Goal: Task Accomplishment & Management: Complete application form

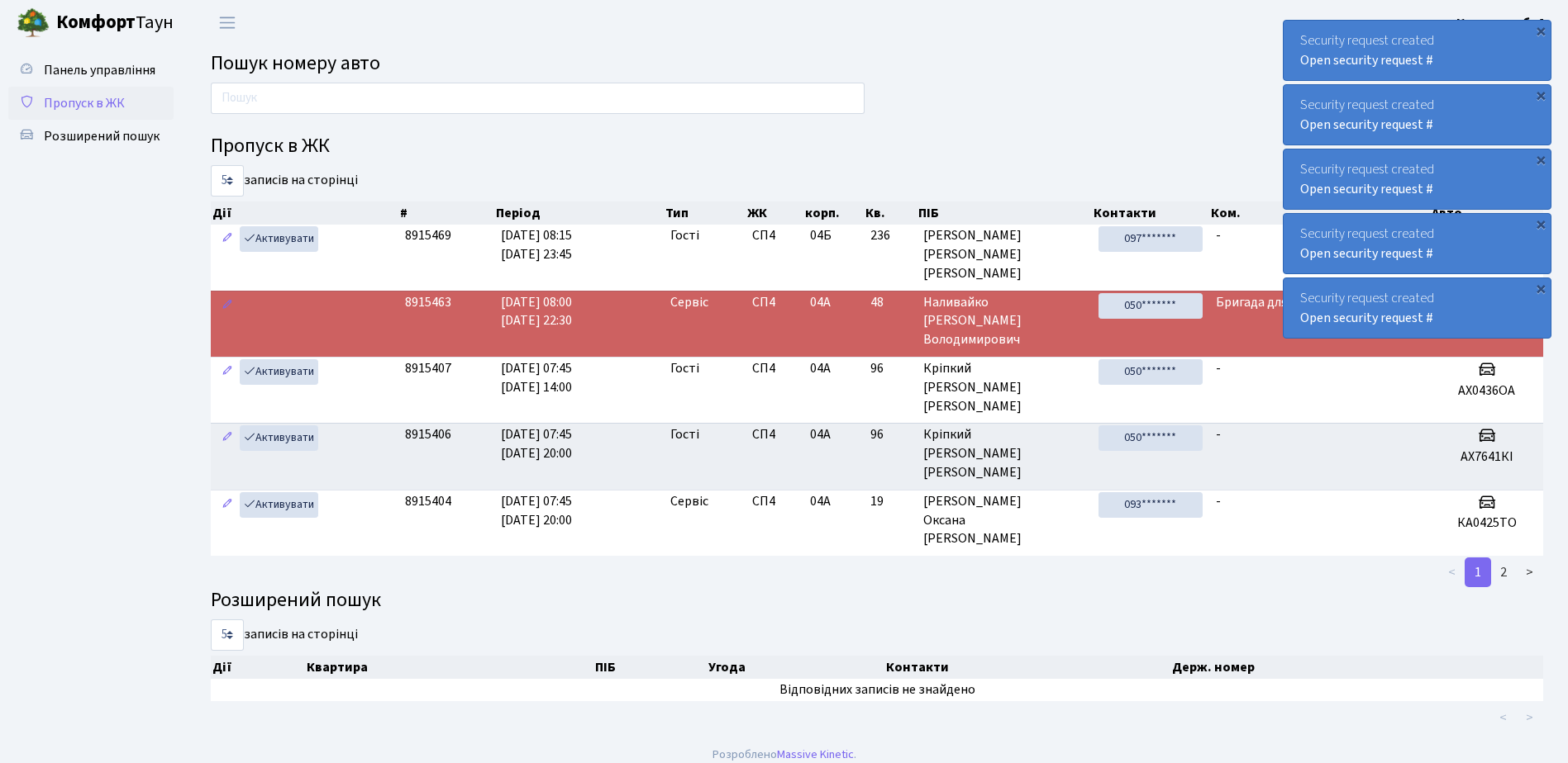
click at [96, 95] on span "Пропуск в ЖК" at bounding box center [85, 104] width 81 height 18
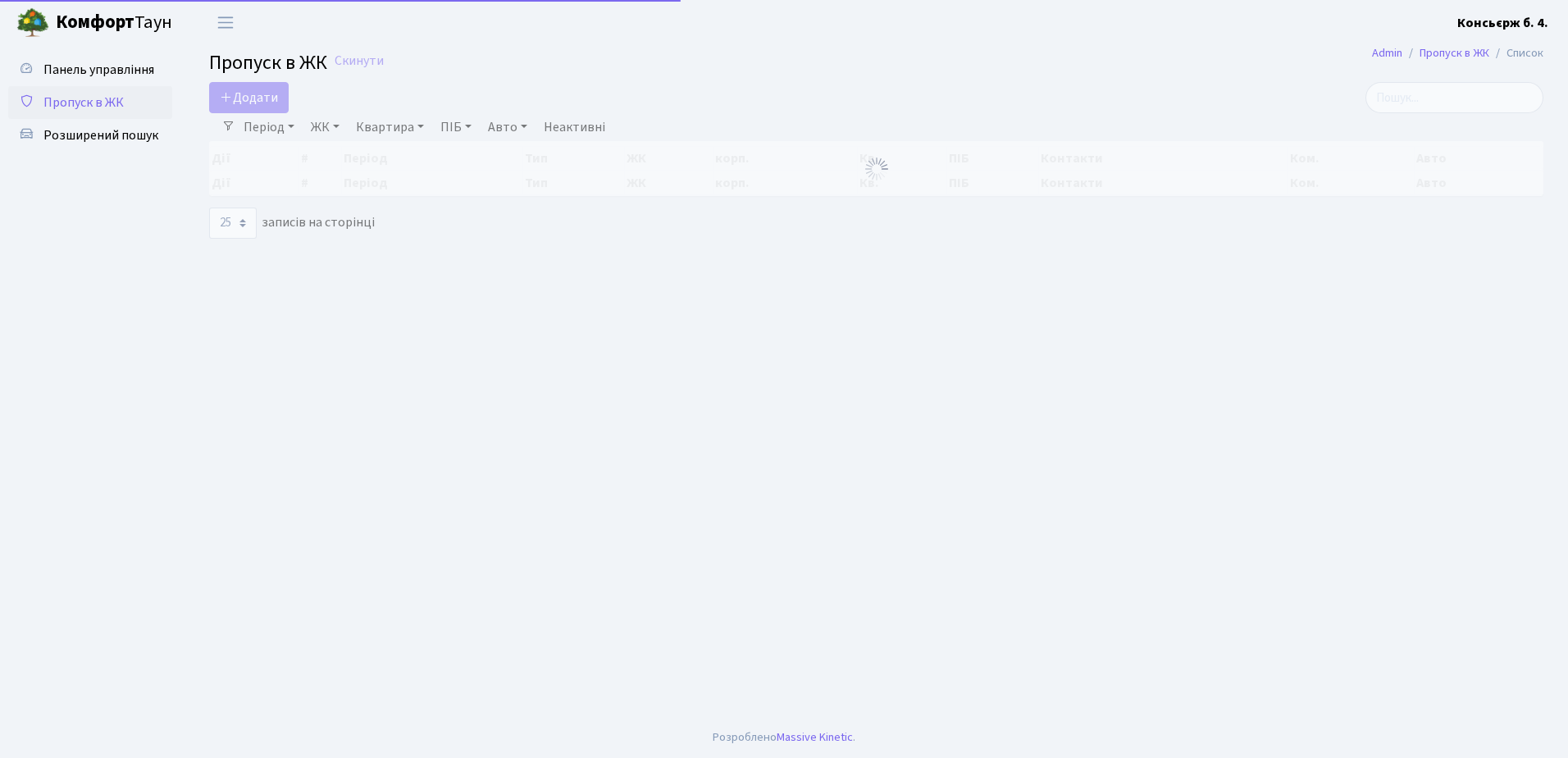
select select "25"
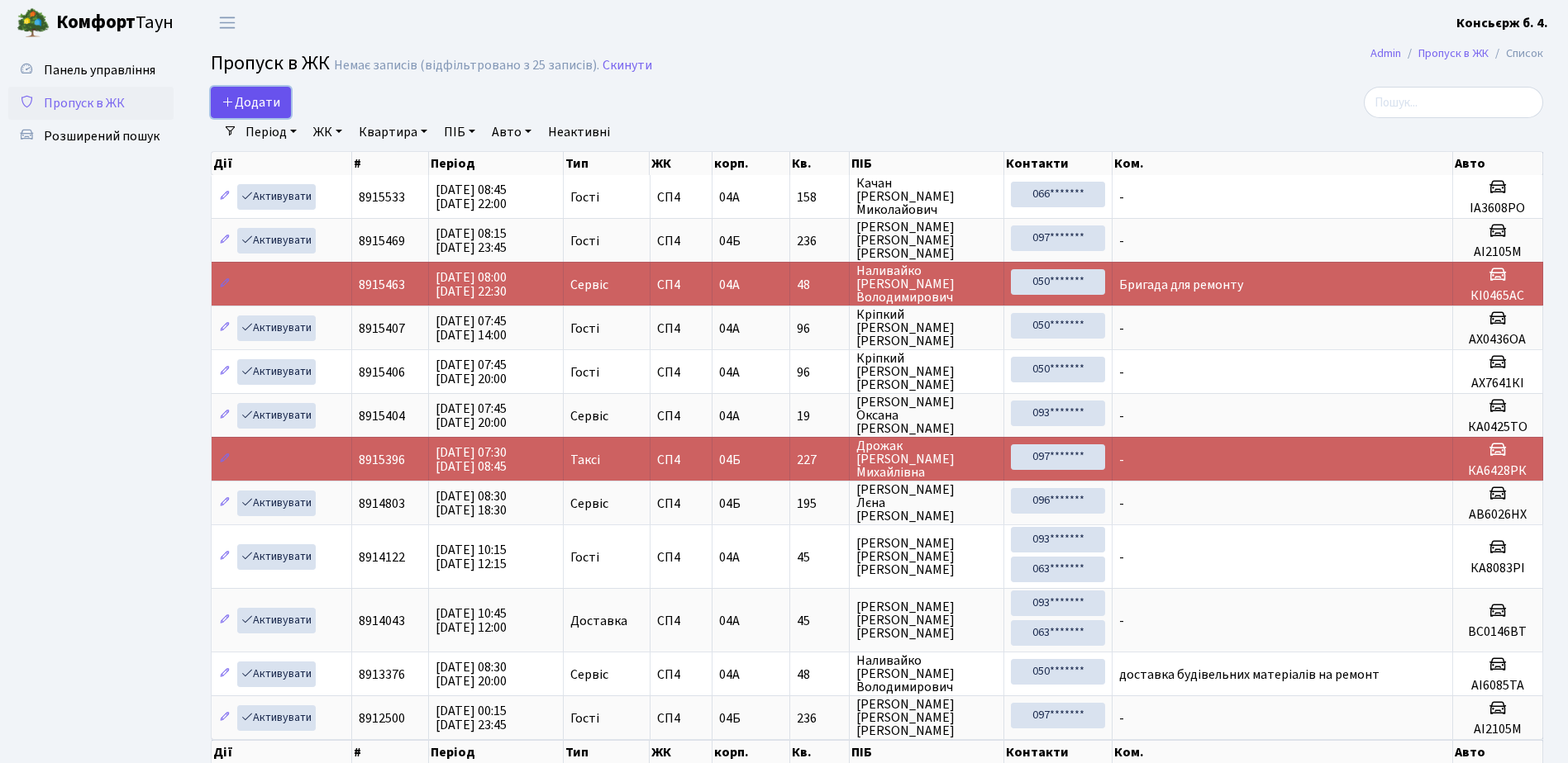
click at [249, 105] on span "Додати" at bounding box center [251, 103] width 59 height 18
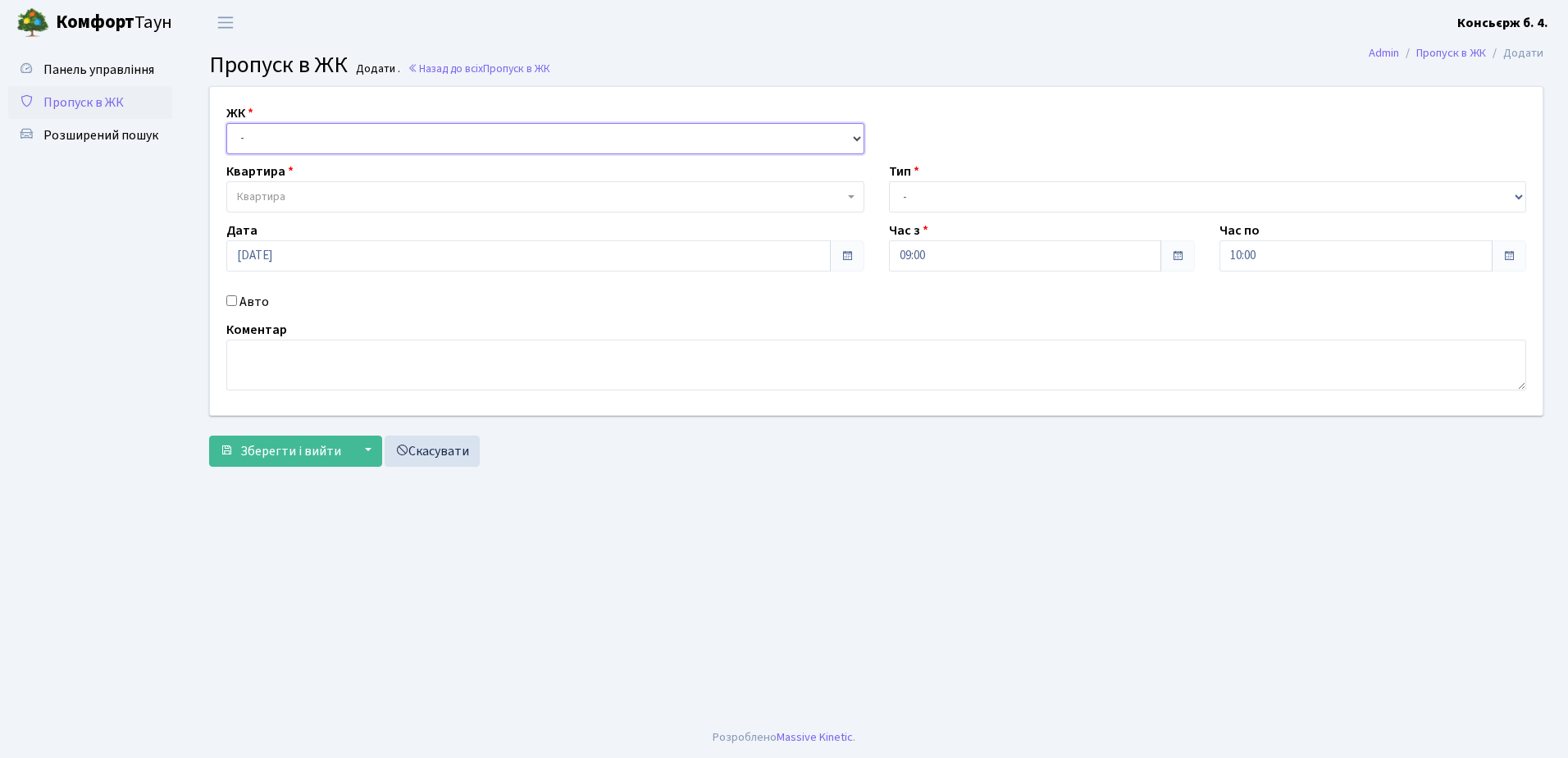
click at [342, 140] on select "- СП4, Столичне шосе, 5" at bounding box center [545, 139] width 638 height 31
select select "325"
click at [226, 123] on select "- СП4, Столичне шосе, 5" at bounding box center [545, 139] width 638 height 31
select select
click at [377, 197] on span "Квартира" at bounding box center [541, 197] width 607 height 16
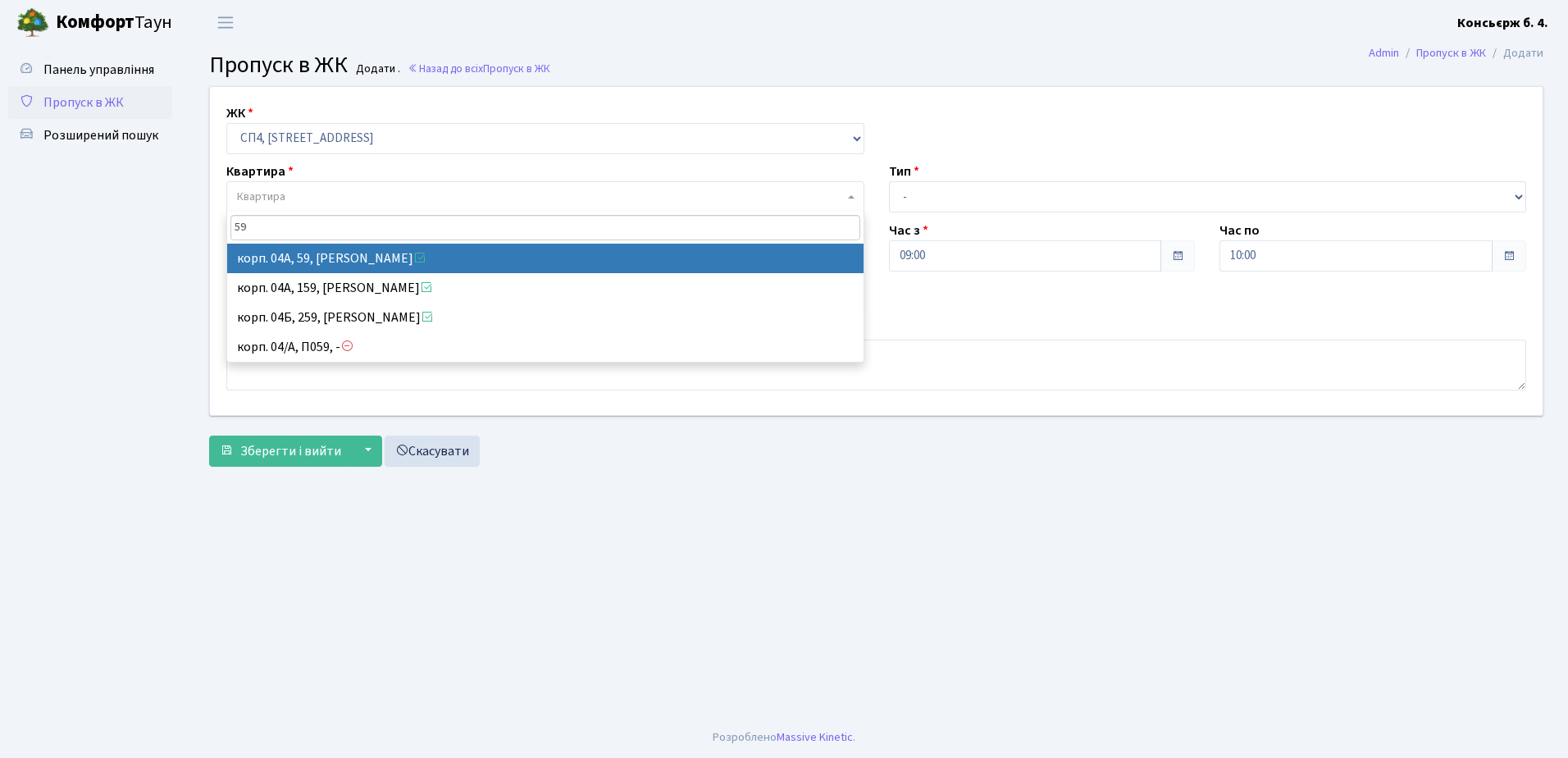
type input "59"
select select "21087"
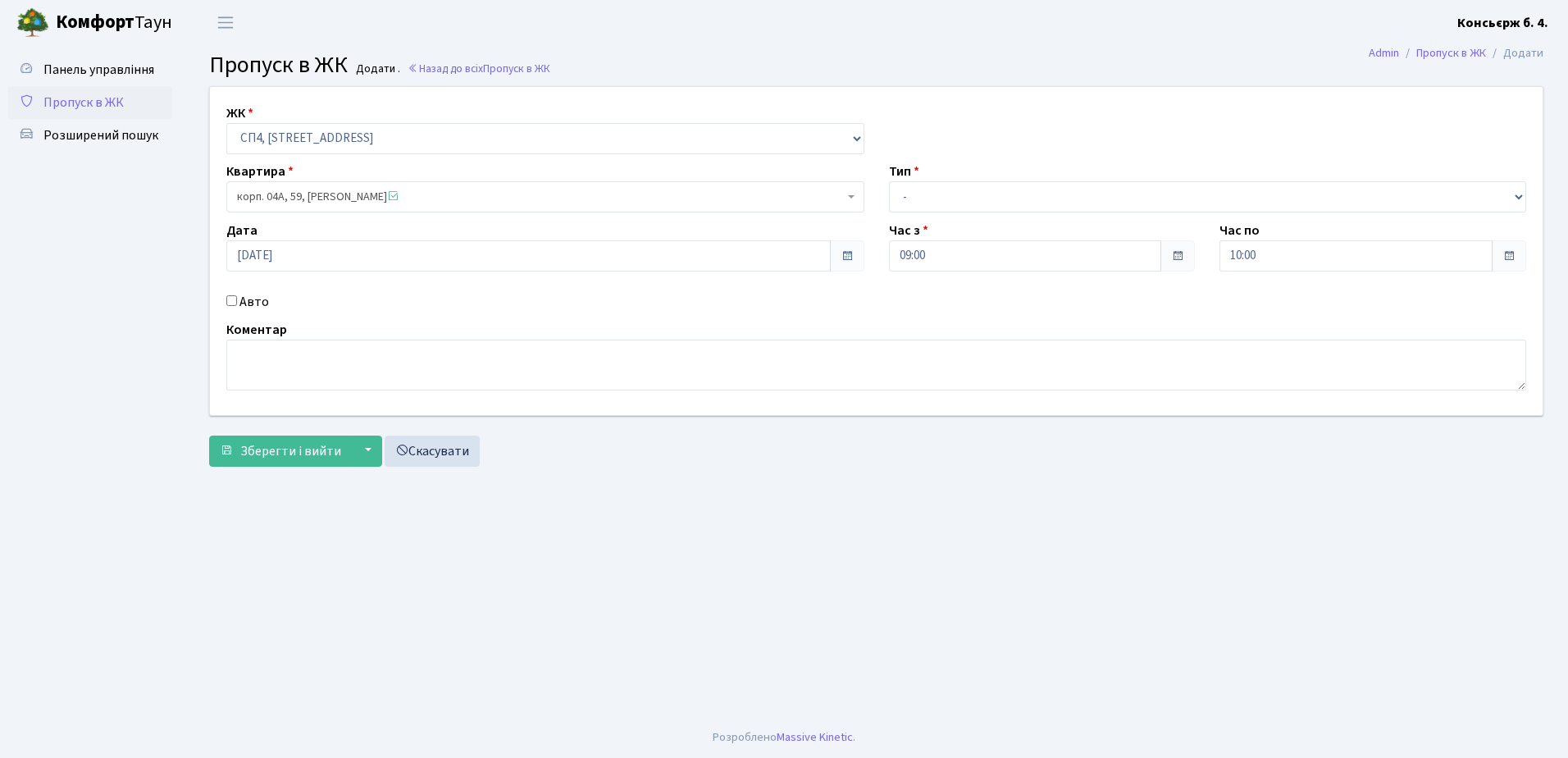
click at [230, 300] on input "Авто" at bounding box center [232, 301] width 11 height 11
checkbox input "true"
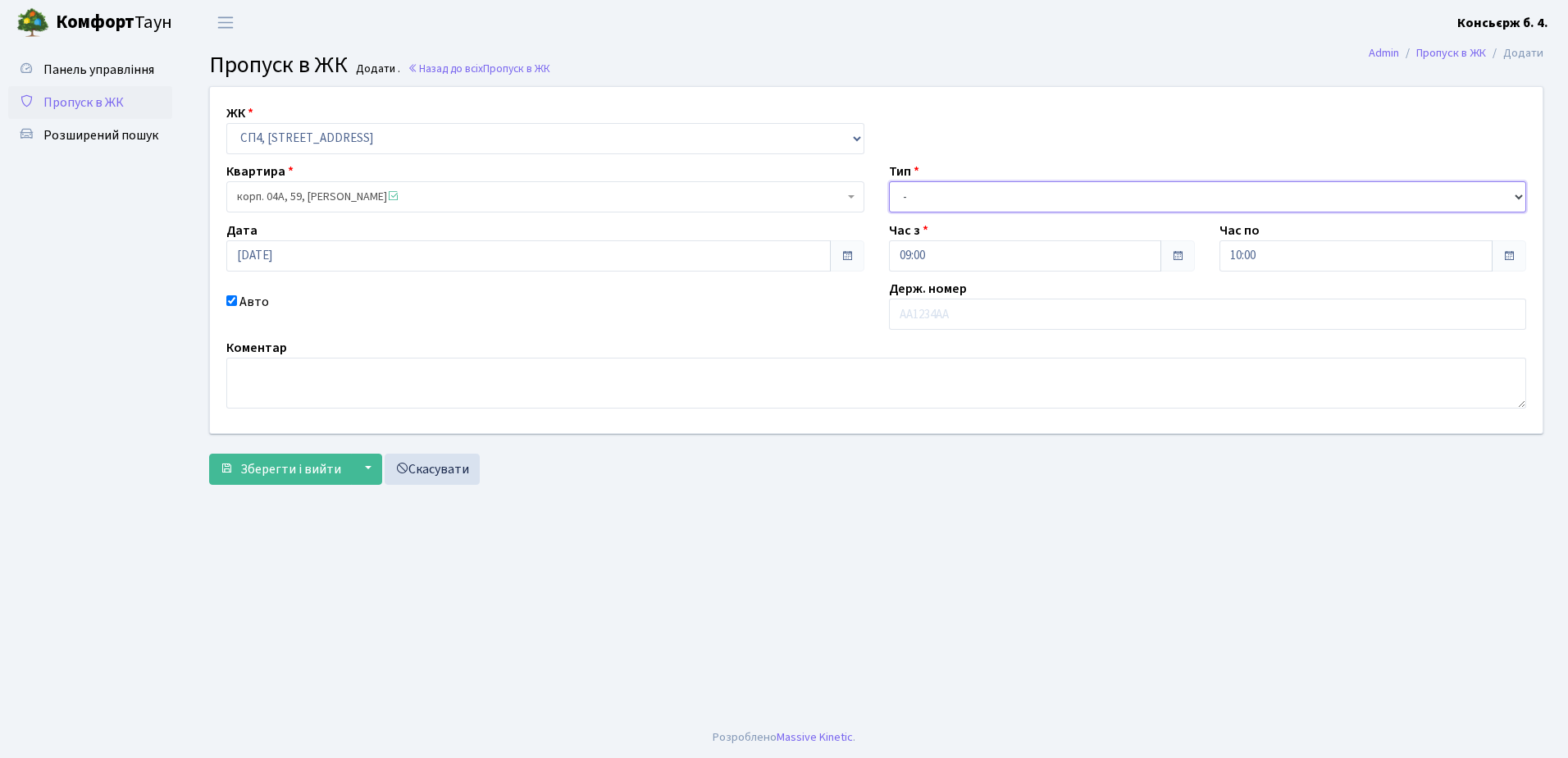
click at [964, 189] on select "- Доставка Таксі Гості Сервіс" at bounding box center [1208, 197] width 638 height 31
select select "1"
click at [889, 182] on select "- Доставка Таксі Гості Сервіс" at bounding box center [1208, 197] width 638 height 31
click at [960, 311] on input "text" at bounding box center [1208, 314] width 638 height 31
type input "к"
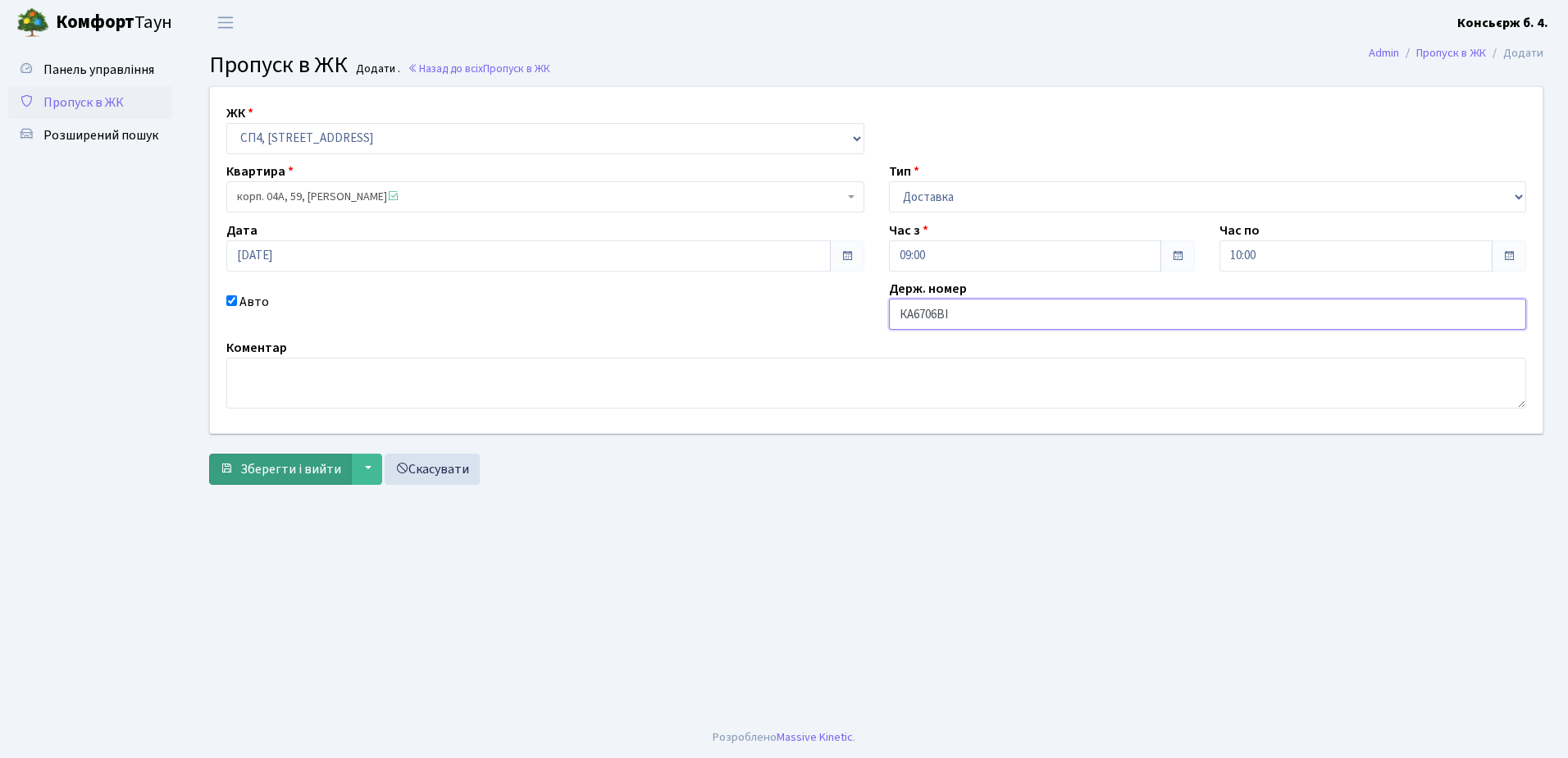
type input "КА6706ВІ"
click at [279, 455] on button "Зберегти і вийти" at bounding box center [280, 470] width 143 height 31
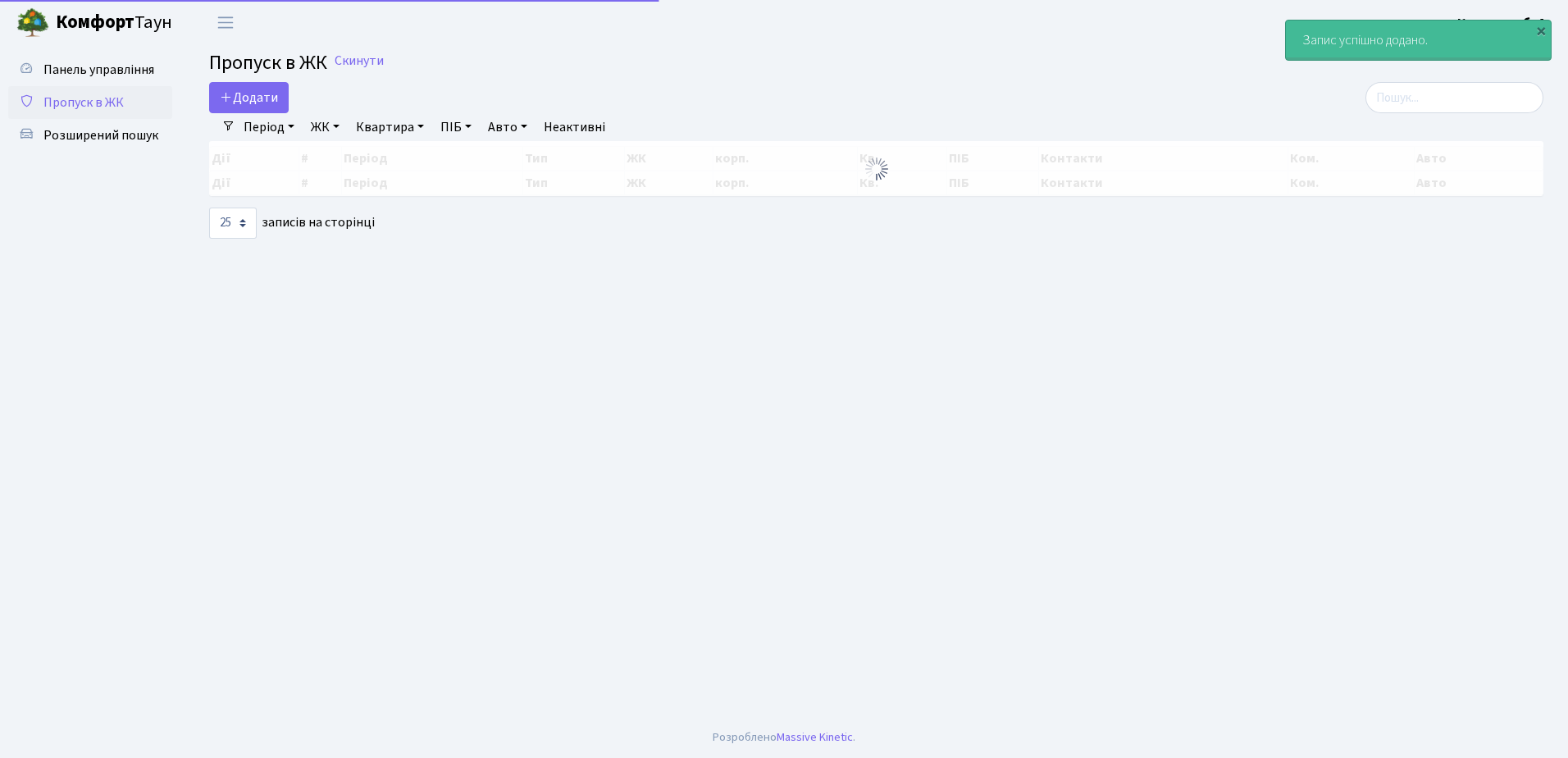
select select "25"
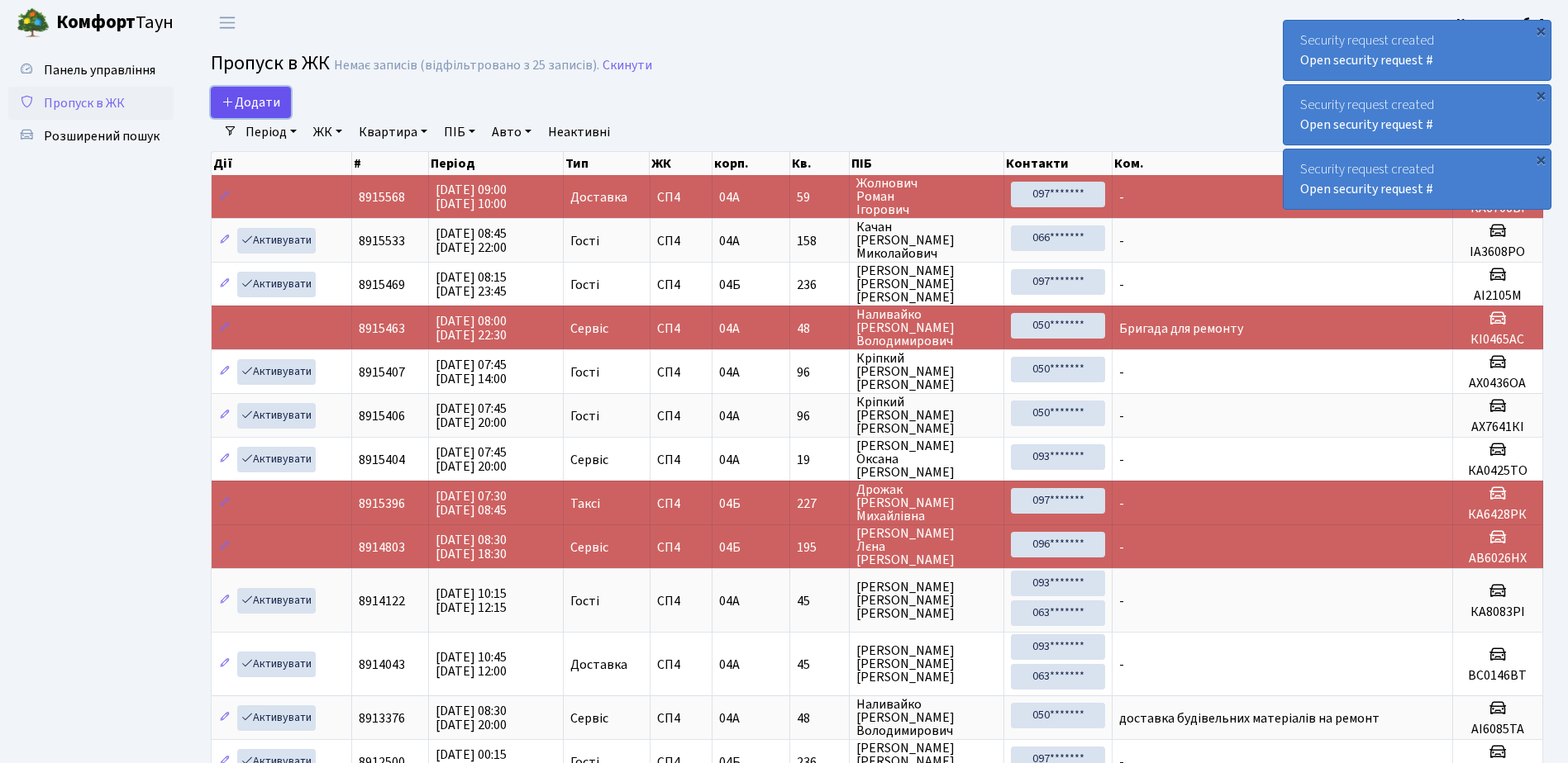
click at [275, 103] on span "Додати" at bounding box center [251, 103] width 59 height 18
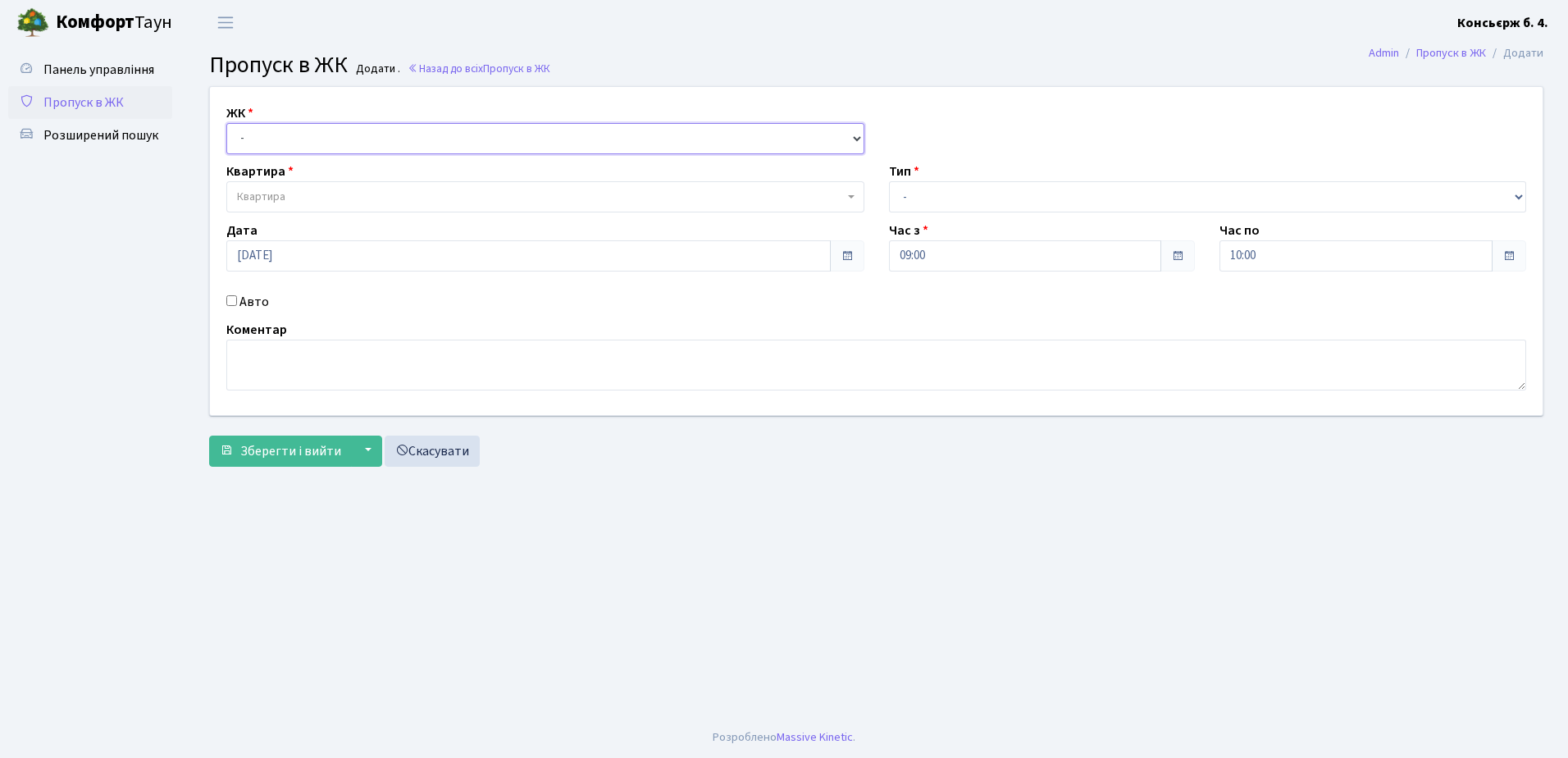
click at [303, 124] on select "- [STREET_ADDRESS]" at bounding box center [545, 139] width 638 height 31
select select "325"
click at [226, 123] on select "- [STREET_ADDRESS]" at bounding box center [545, 139] width 638 height 31
select select
click at [356, 197] on span "Квартира" at bounding box center [541, 197] width 607 height 16
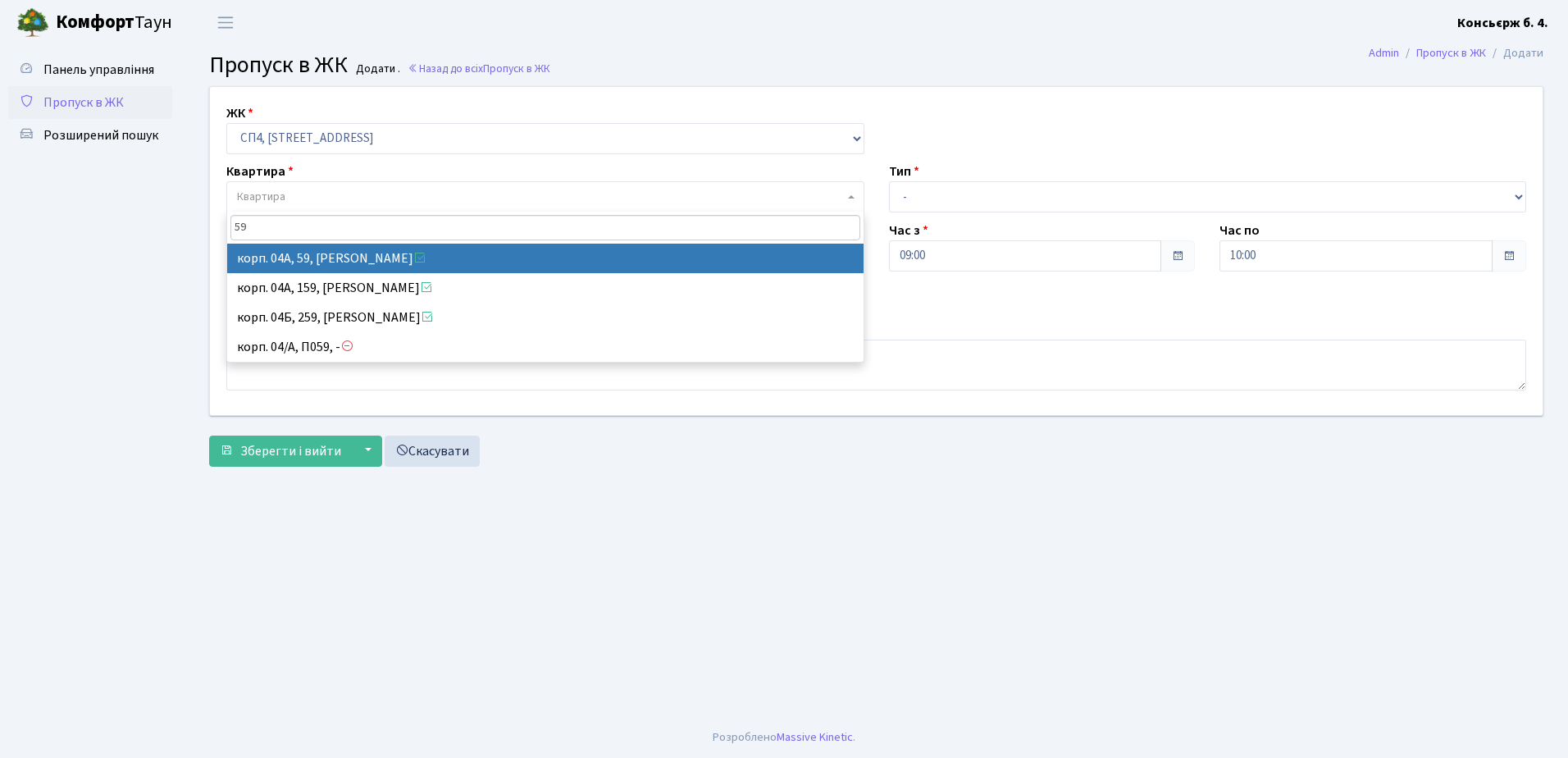
type input "59"
select select "21087"
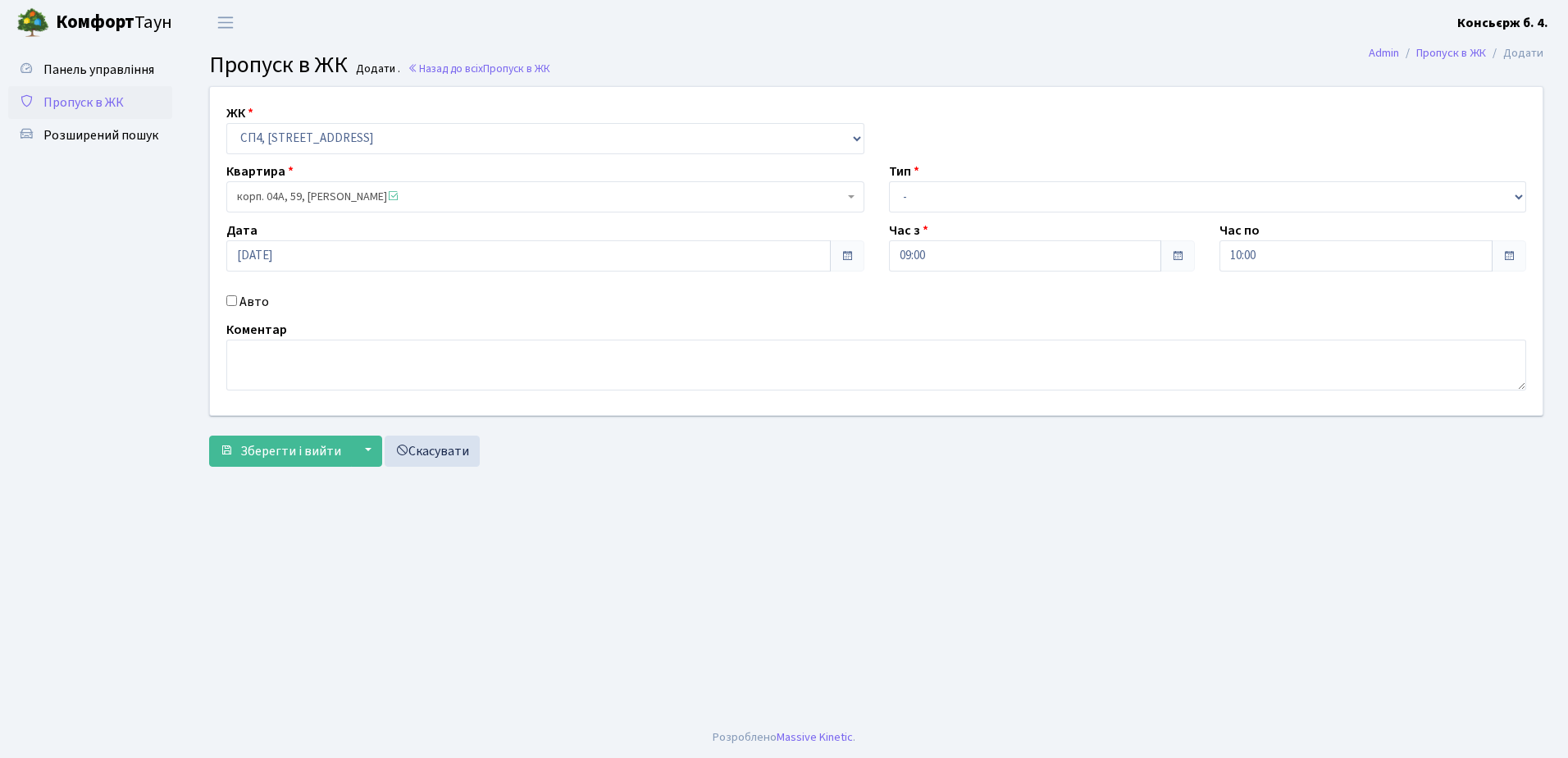
click at [233, 296] on input "Авто" at bounding box center [232, 301] width 11 height 11
checkbox input "true"
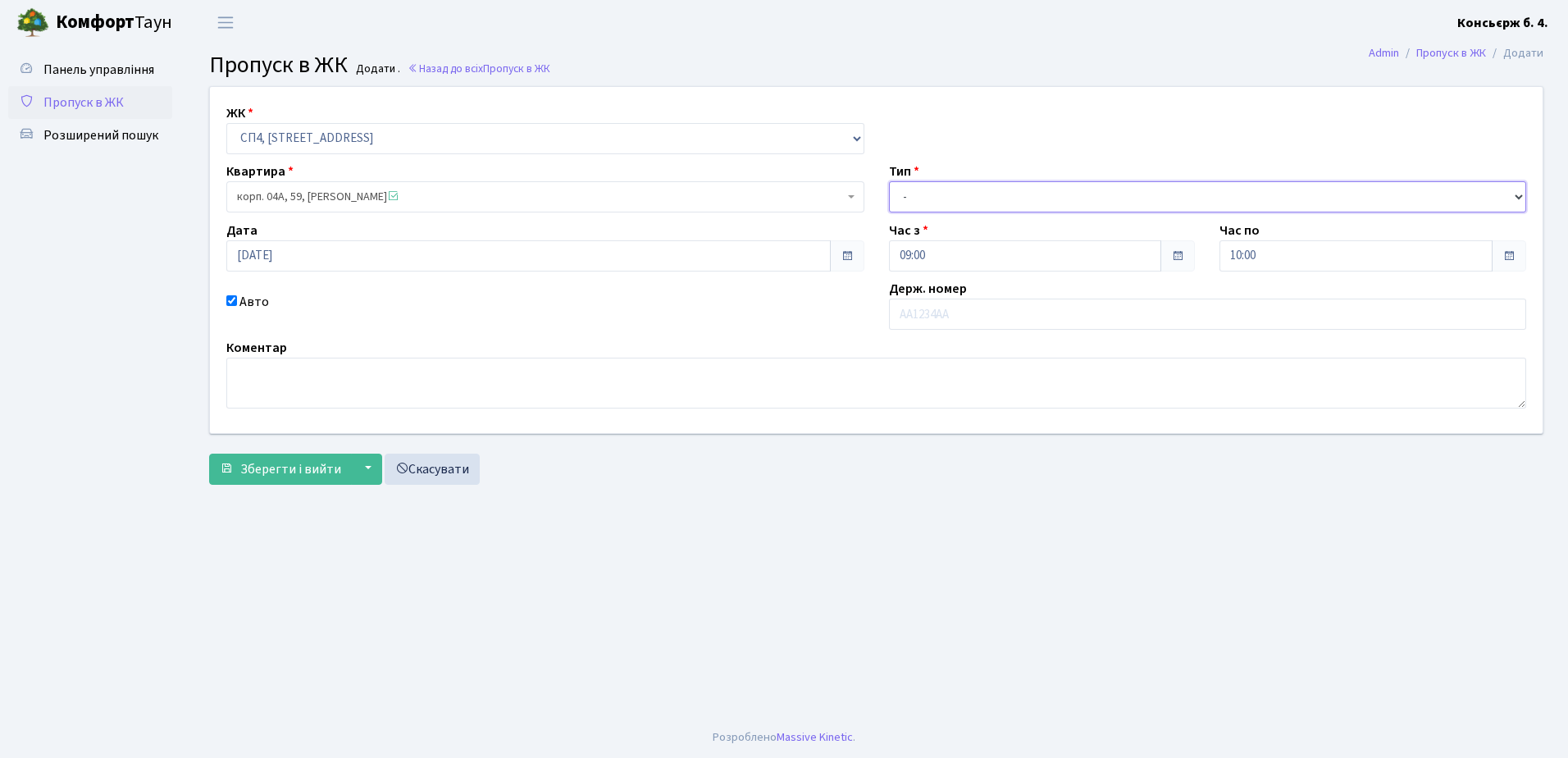
click at [919, 201] on select "- Доставка Таксі Гості Сервіс" at bounding box center [1208, 197] width 638 height 31
select select "1"
click at [889, 182] on select "- Доставка Таксі Гості Сервіс" at bounding box center [1208, 197] width 638 height 31
click at [923, 313] on input "text" at bounding box center [1208, 314] width 638 height 31
type input "АІ5315КТ"
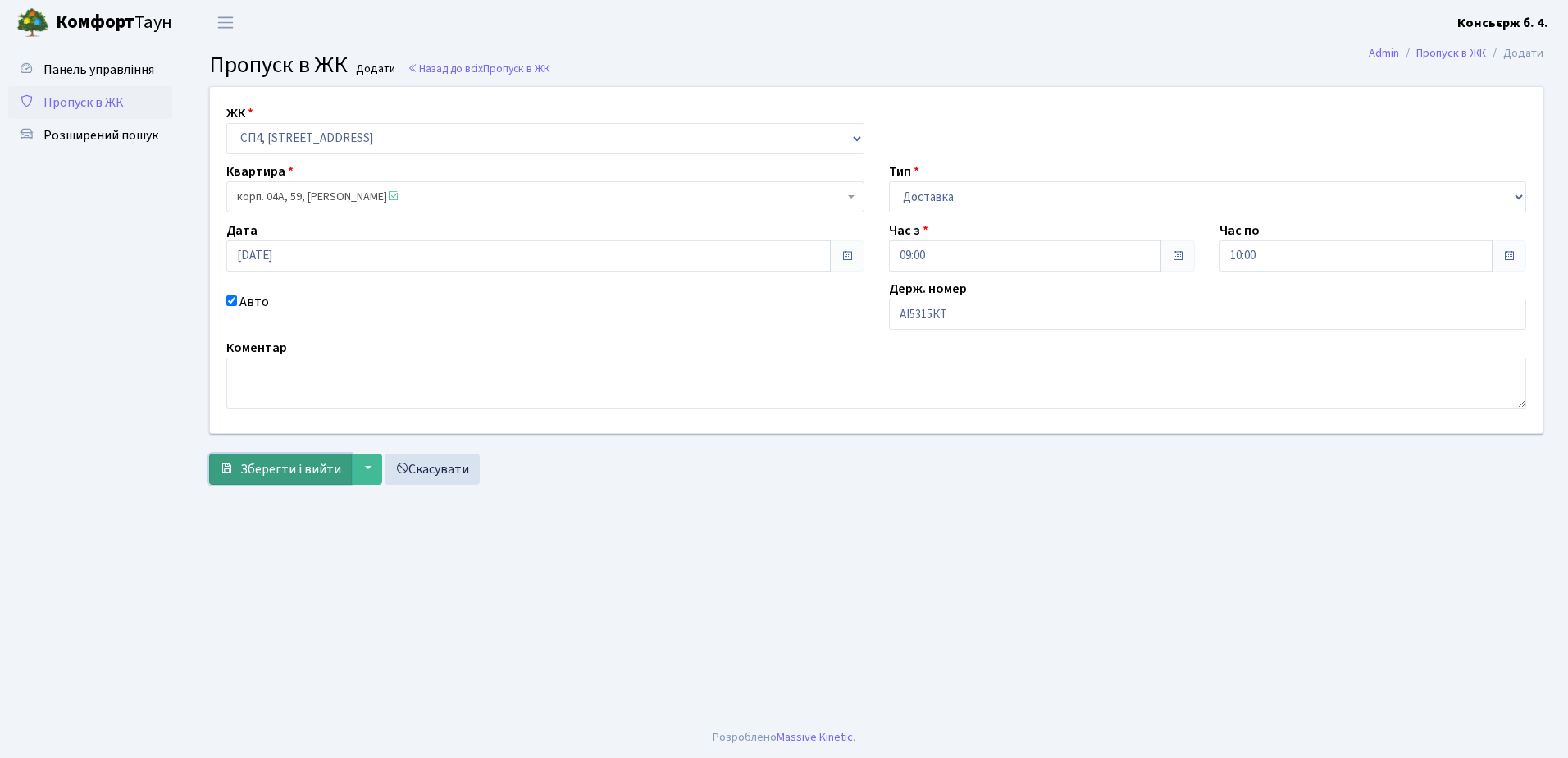
click at [253, 465] on span "Зберегти і вийти" at bounding box center [291, 470] width 101 height 18
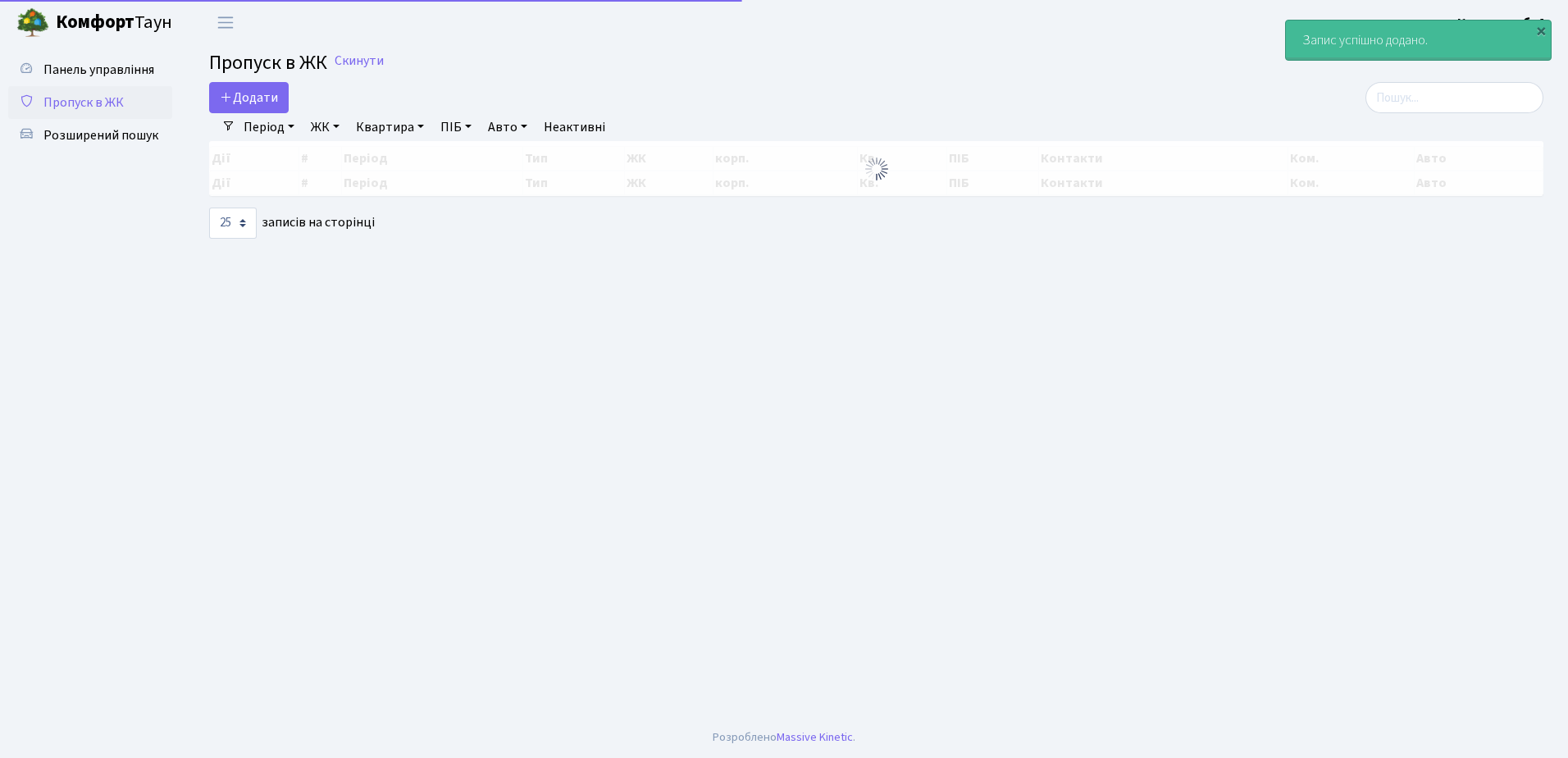
select select "25"
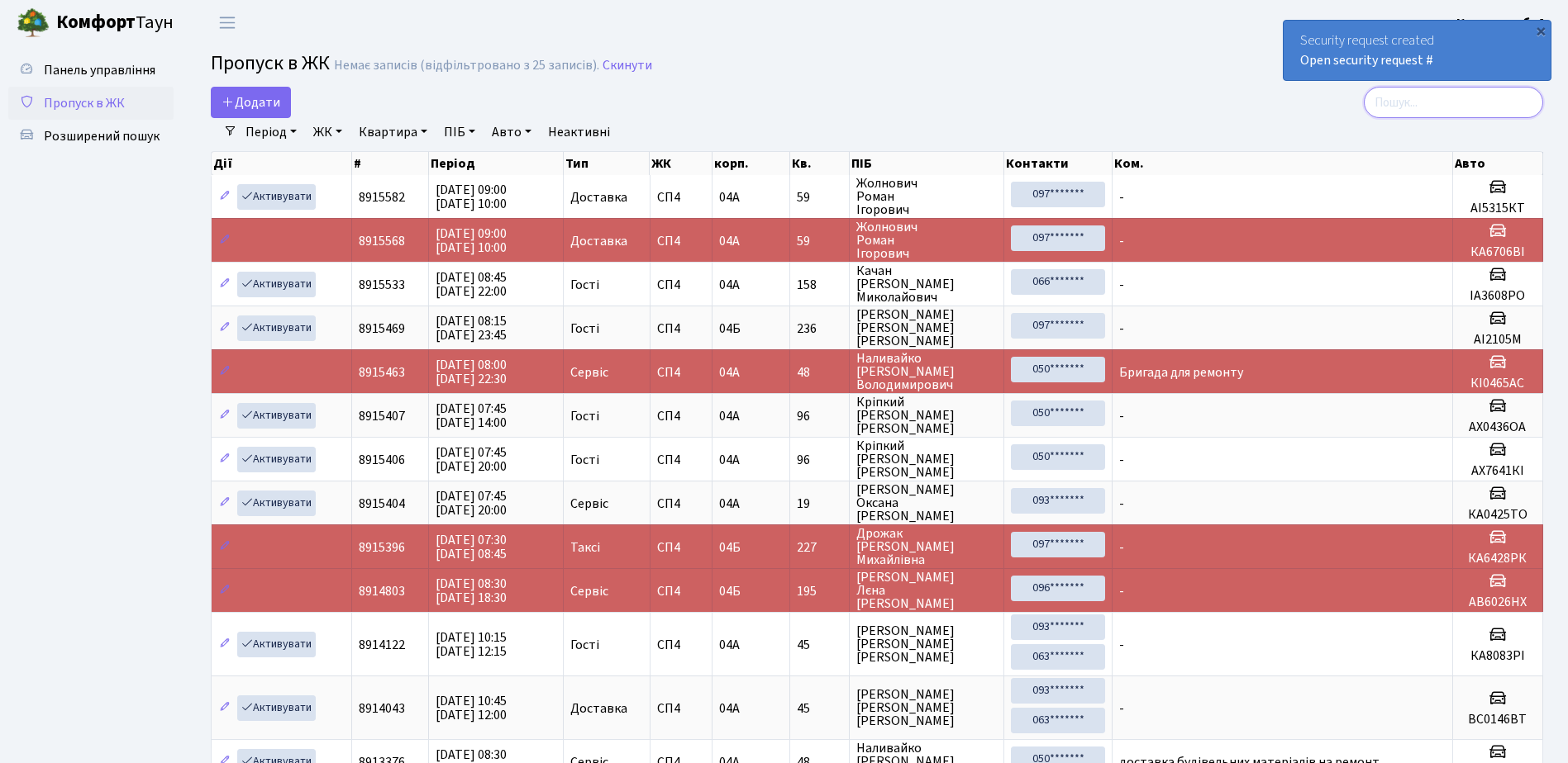
click at [1429, 107] on input "search" at bounding box center [1452, 102] width 179 height 31
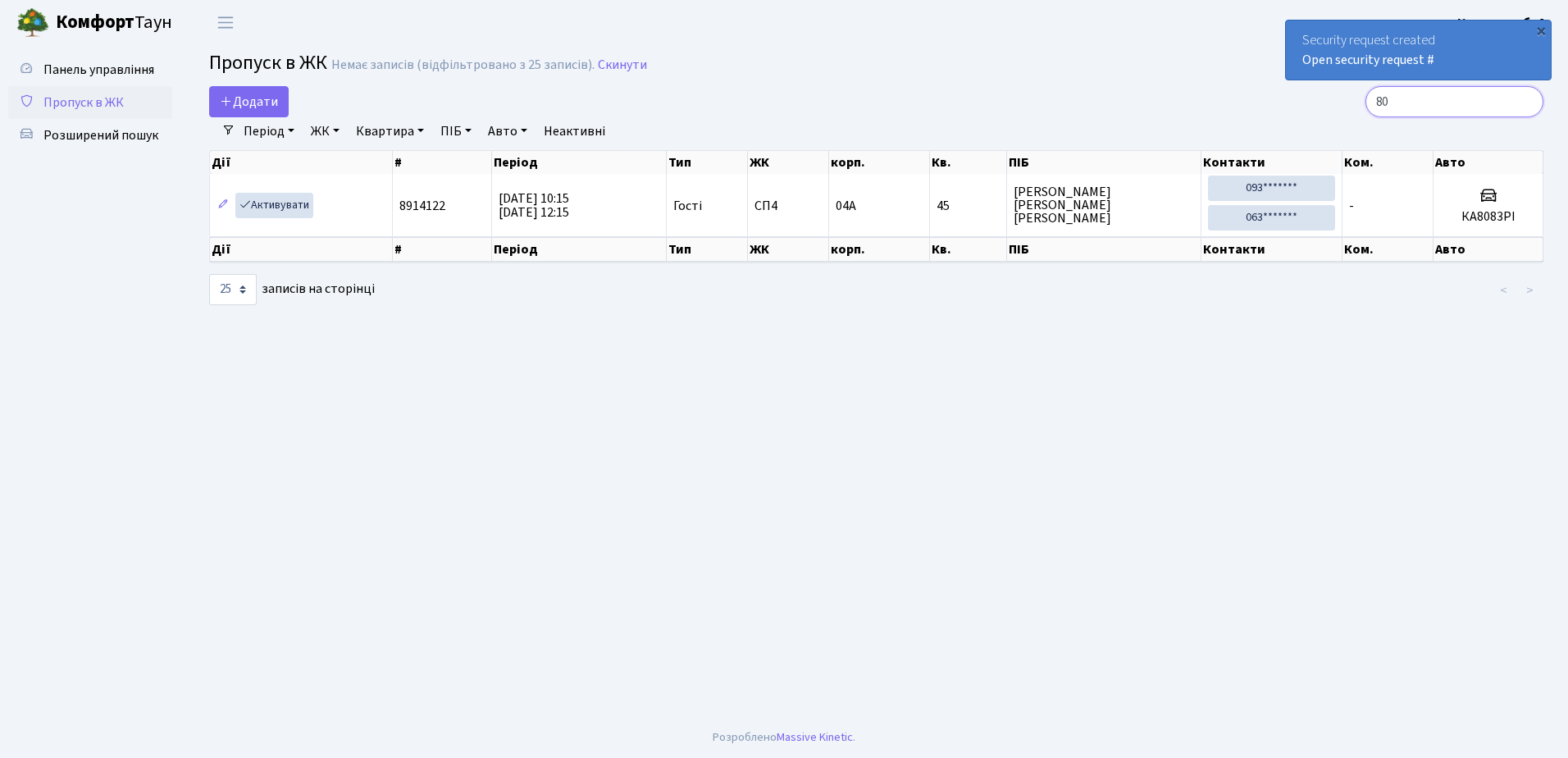
type input "8"
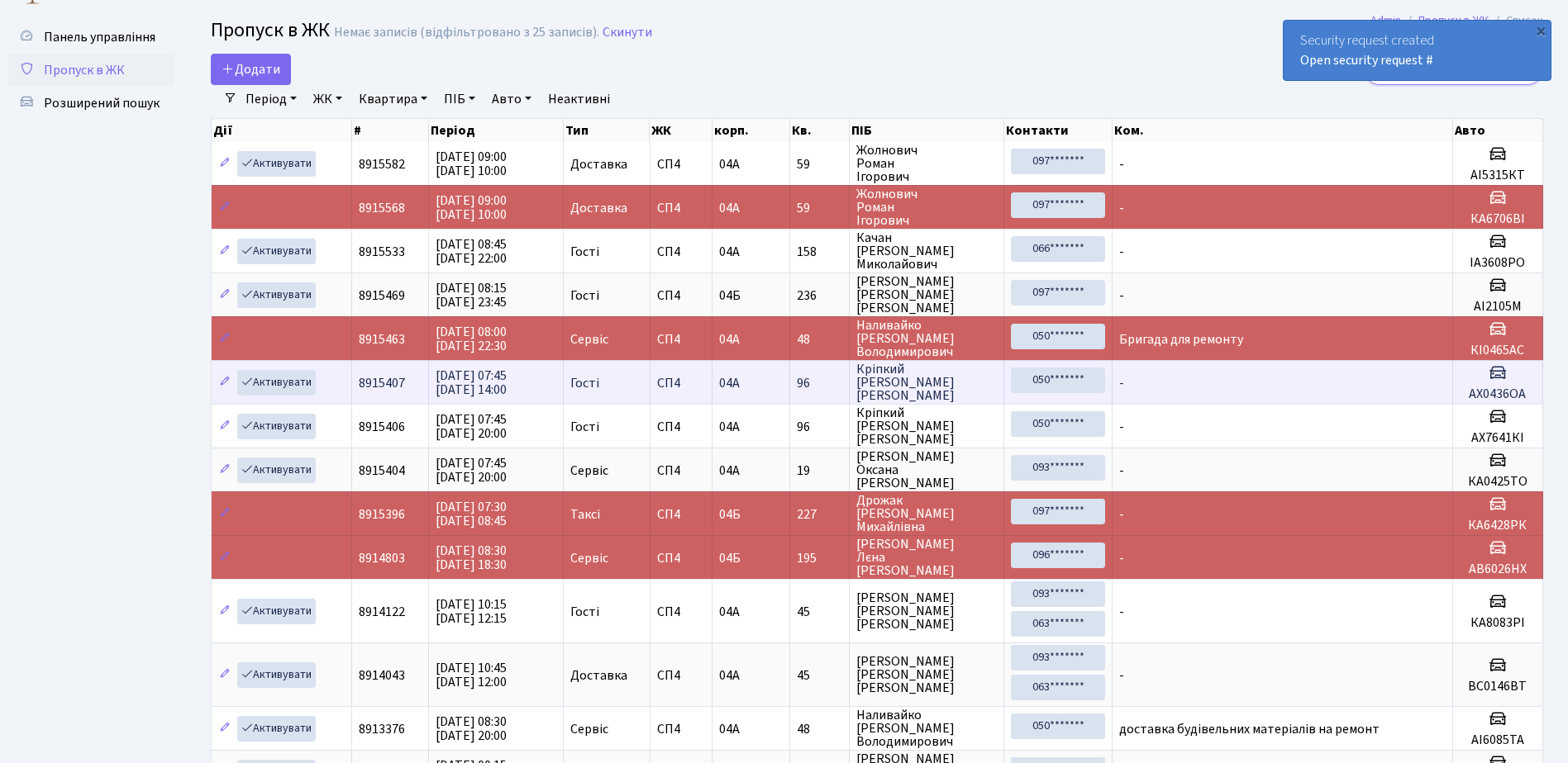
scroll to position [11, 0]
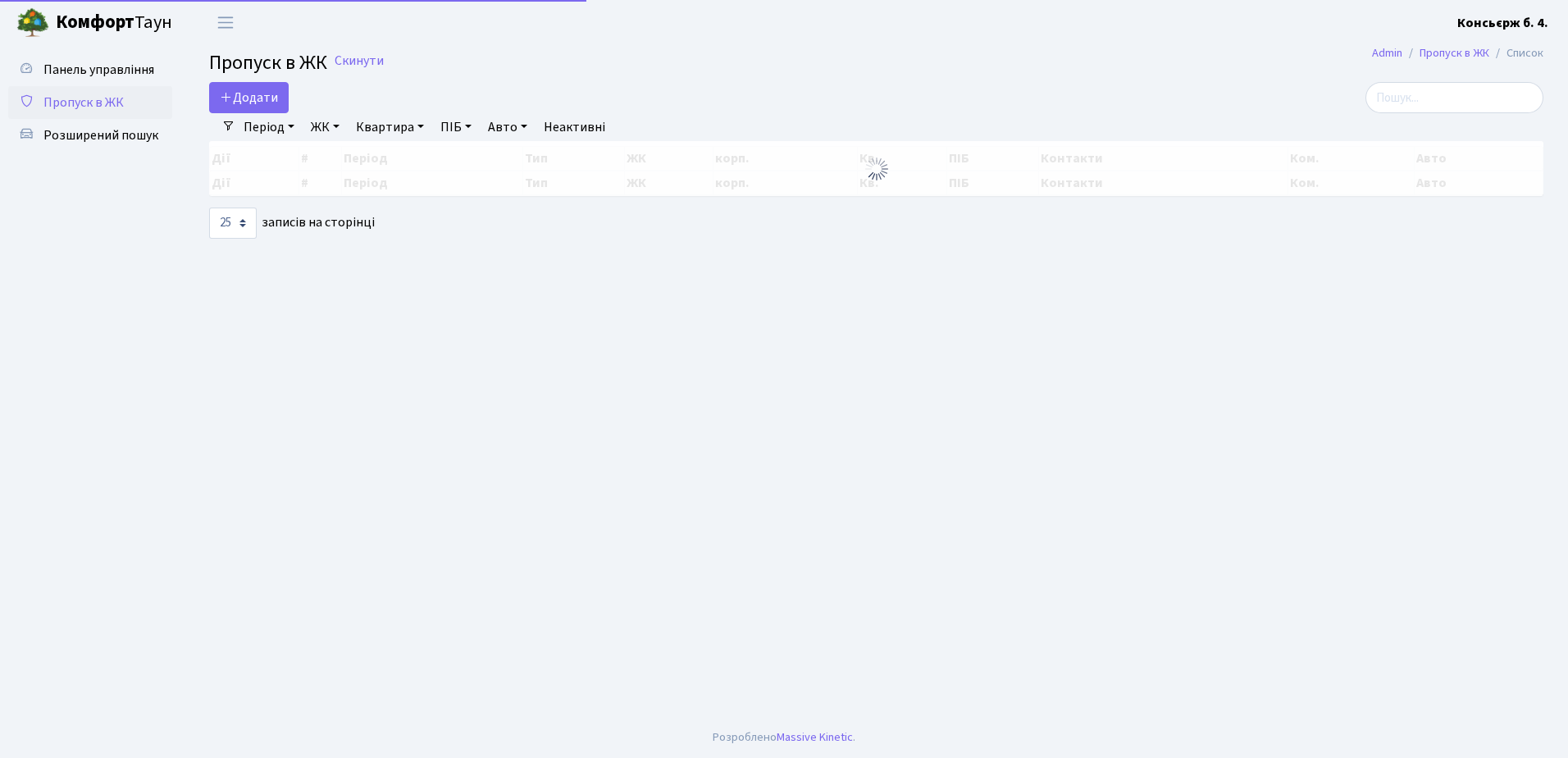
select select "25"
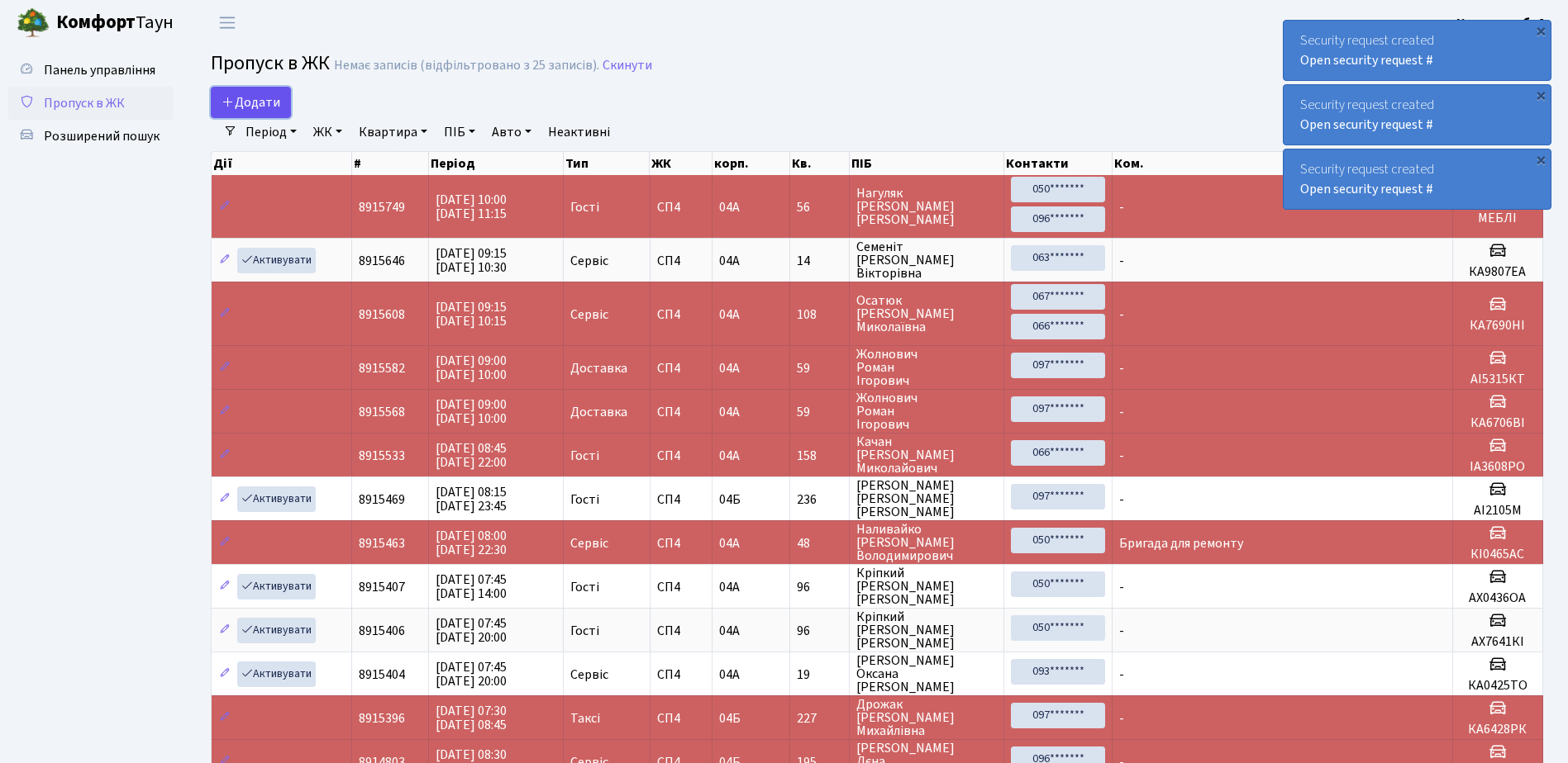
click at [252, 98] on span "Додати" at bounding box center [251, 103] width 59 height 18
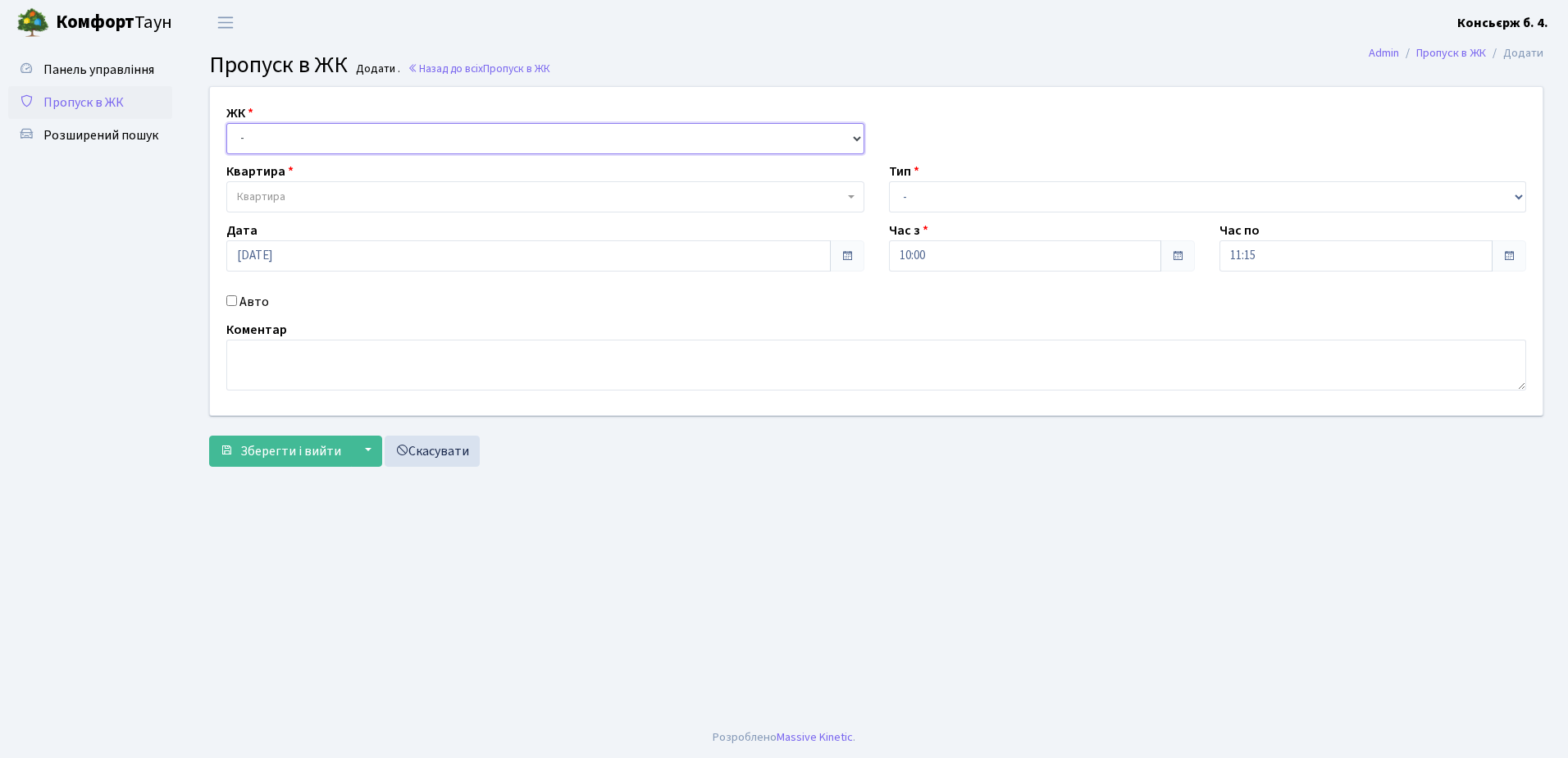
click at [305, 136] on select "- СП4, Столичне шосе, 5" at bounding box center [545, 139] width 638 height 31
click at [226, 123] on select "- СП4, Столичне шосе, 5" at bounding box center [545, 139] width 638 height 31
click at [335, 134] on select "- СП4, Столичне шосе, 5" at bounding box center [545, 139] width 638 height 31
select select "325"
click at [226, 123] on select "- СП4, Столичне шосе, 5" at bounding box center [545, 139] width 638 height 31
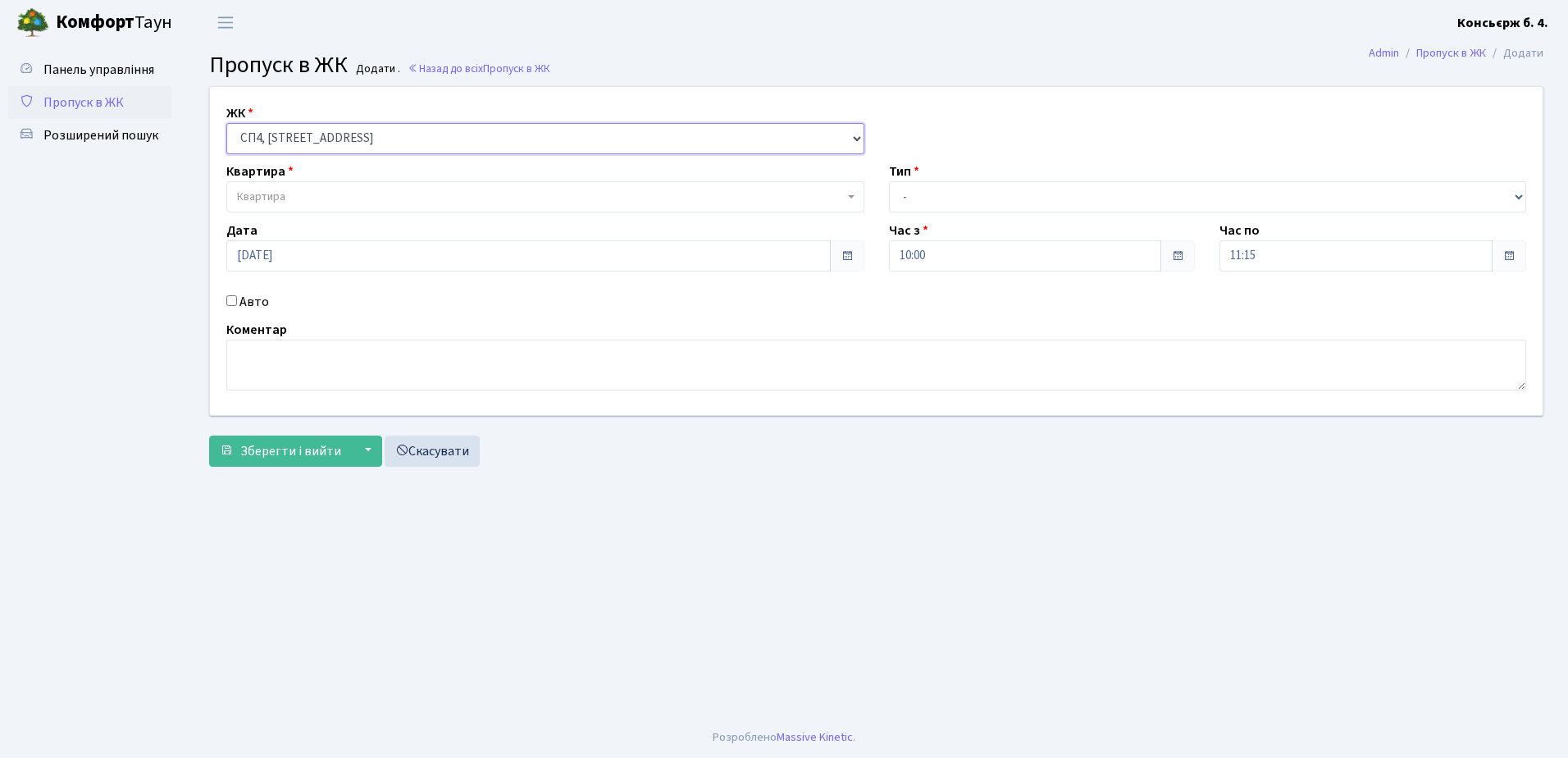
select select
click at [339, 192] on span "Квартира" at bounding box center [541, 197] width 607 height 16
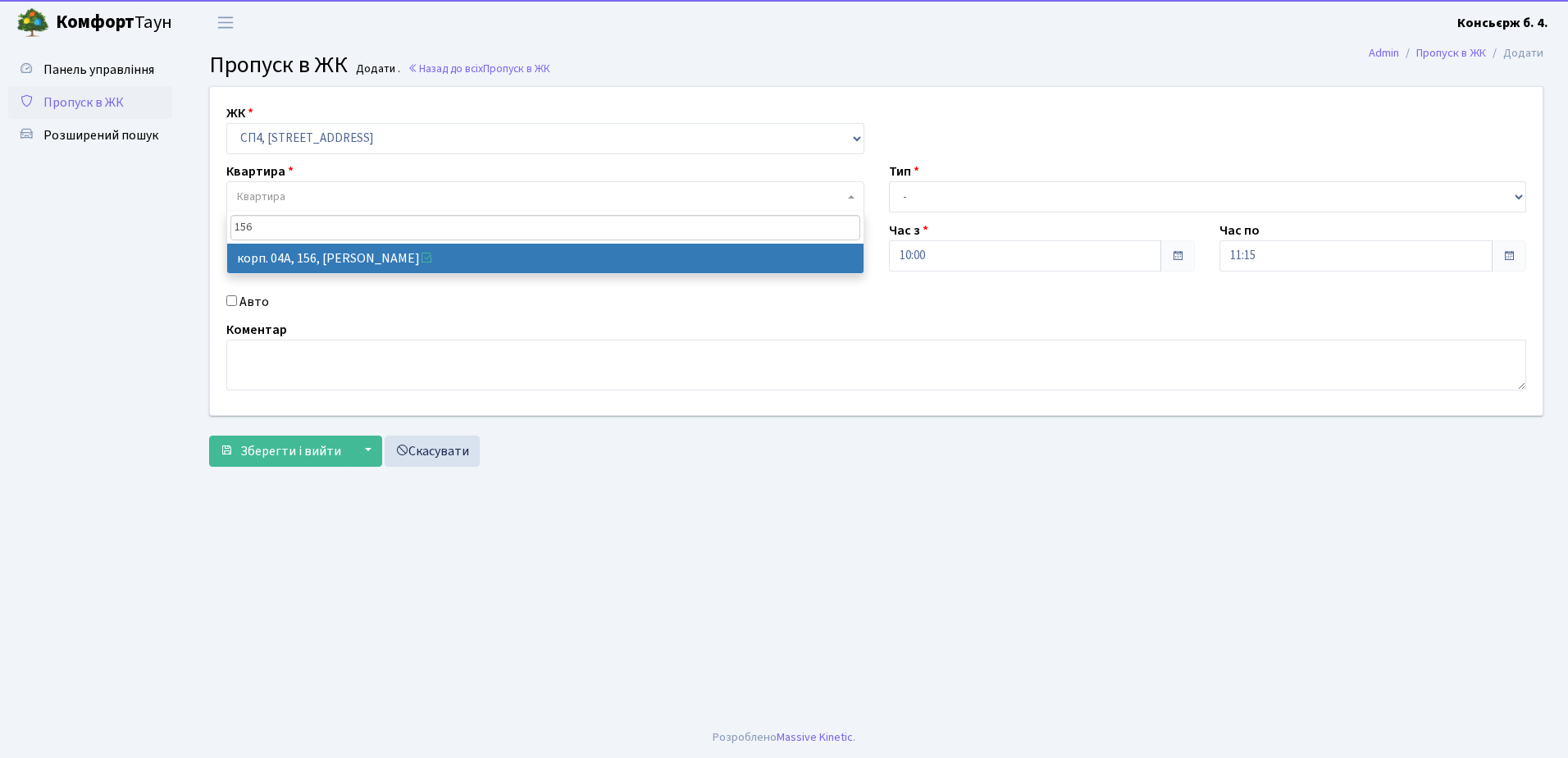
type input "156"
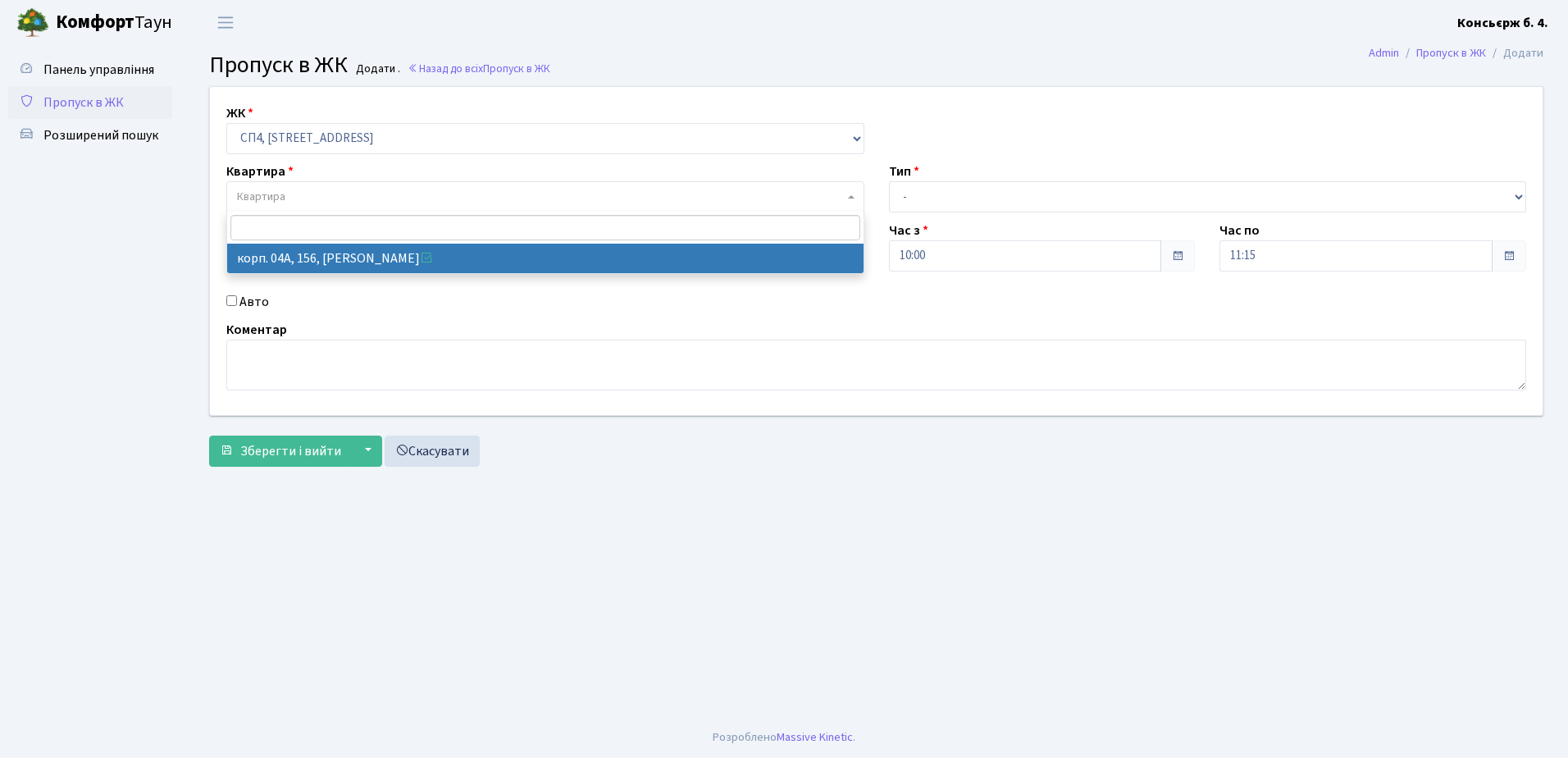
select select "21184"
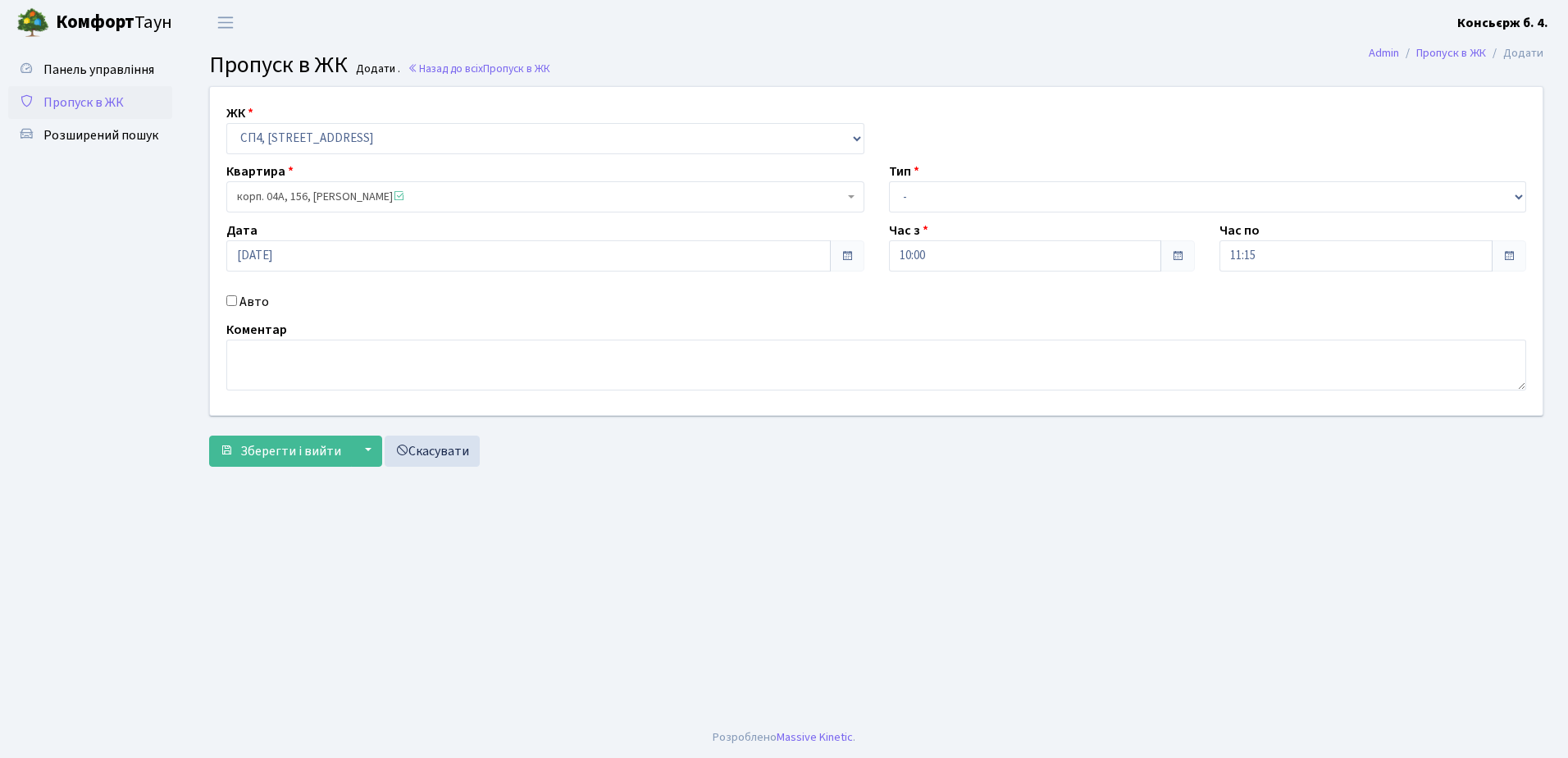
click at [230, 298] on input "Авто" at bounding box center [232, 301] width 11 height 11
checkbox input "true"
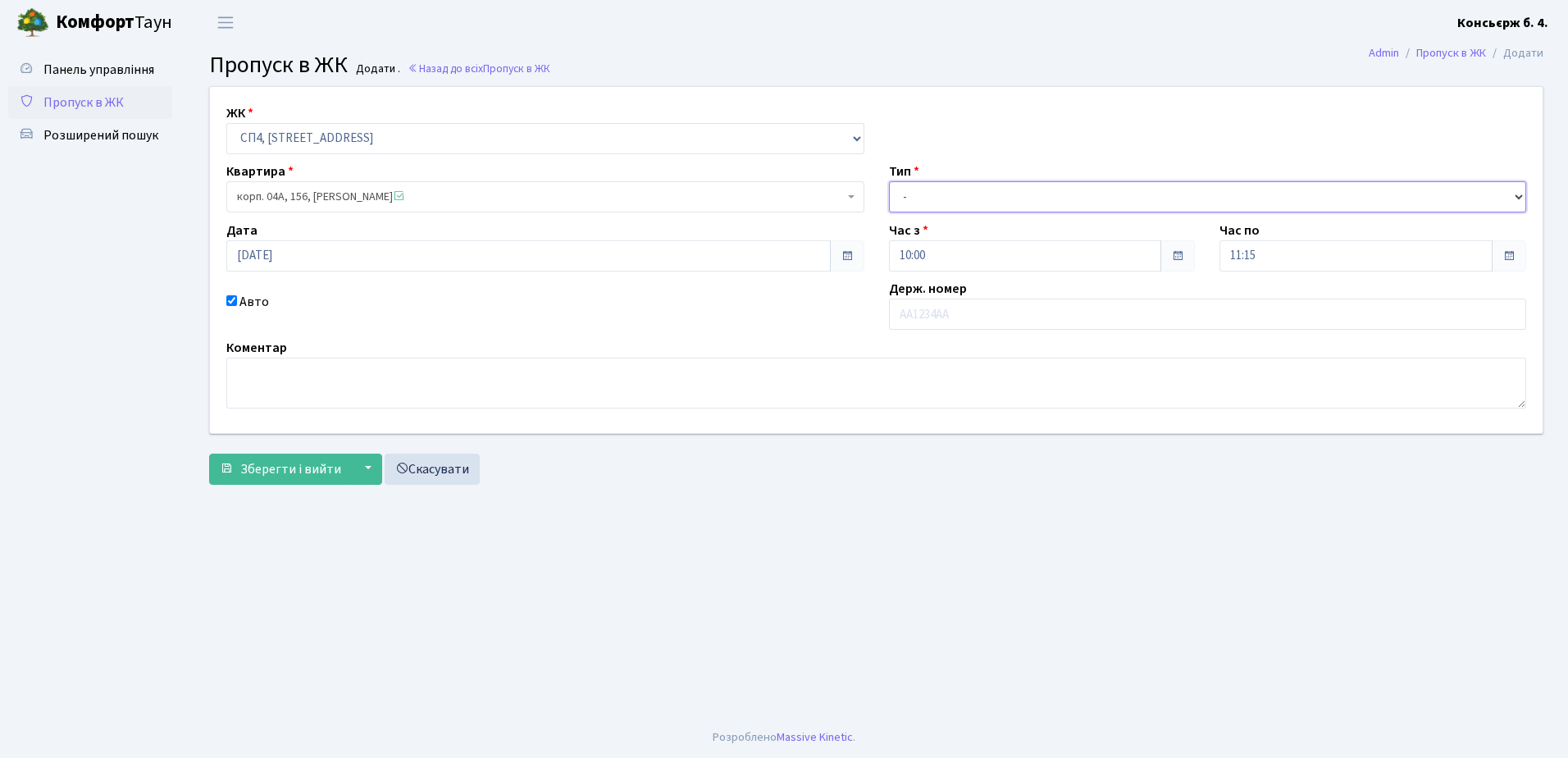
click at [970, 192] on select "- Доставка Таксі Гості Сервіс" at bounding box center [1208, 197] width 638 height 31
select select "1"
click at [889, 182] on select "- Доставка Таксі Гості Сервіс" at bounding box center [1208, 197] width 638 height 31
click at [970, 313] on input "text" at bounding box center [1208, 314] width 638 height 31
type input "КА3778НТ"
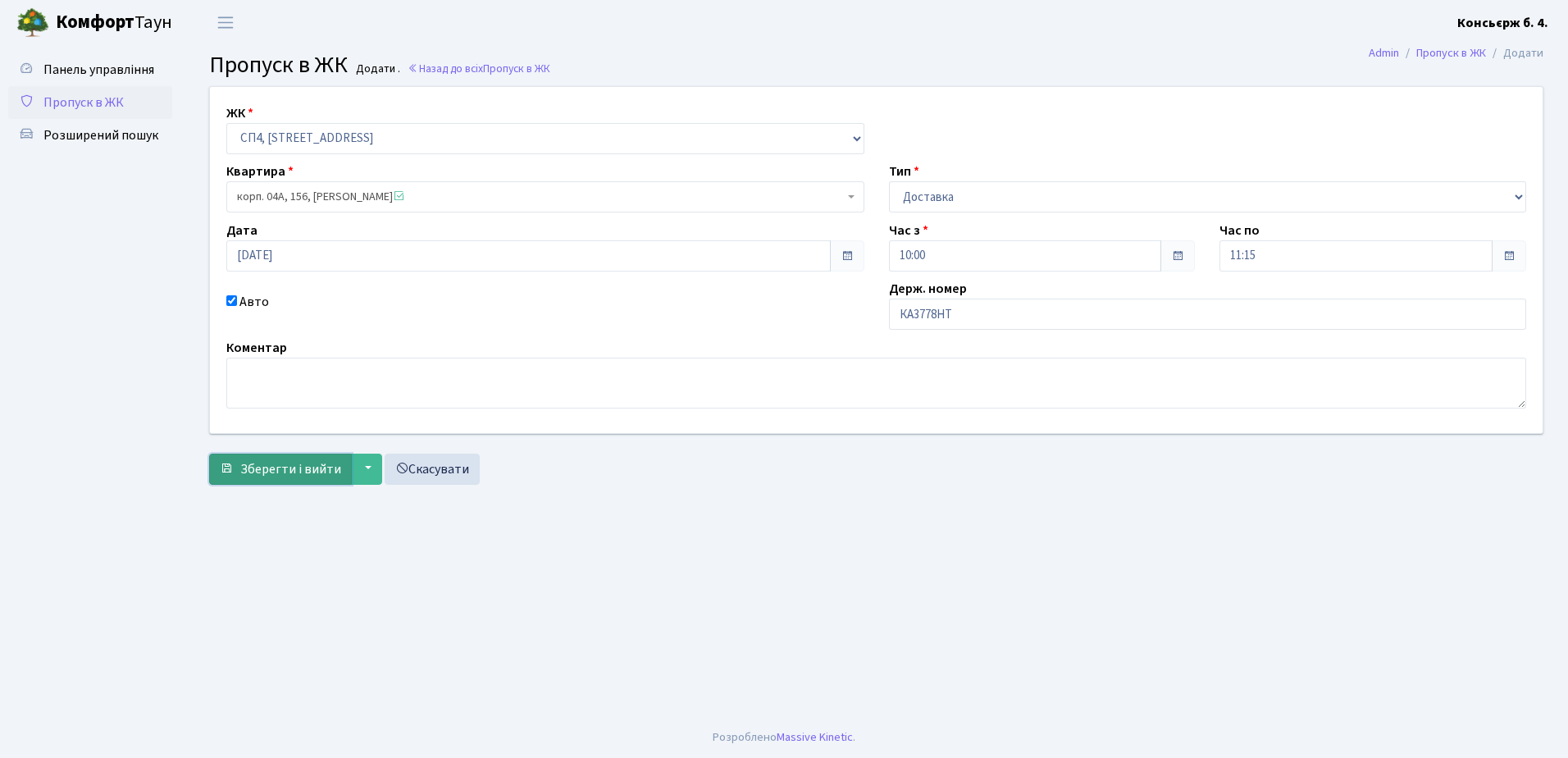
click at [273, 462] on span "Зберегти і вийти" at bounding box center [291, 470] width 101 height 18
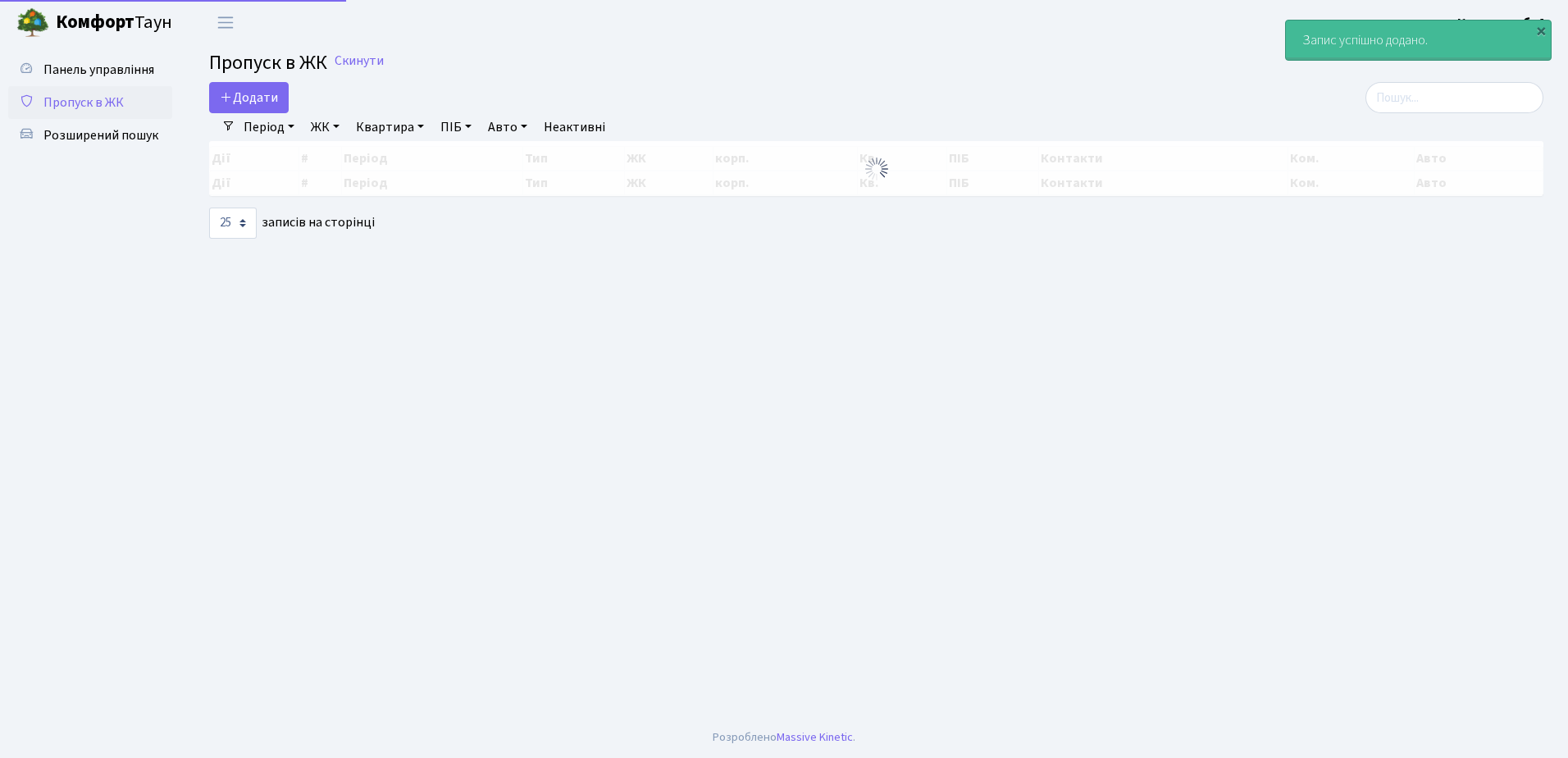
select select "25"
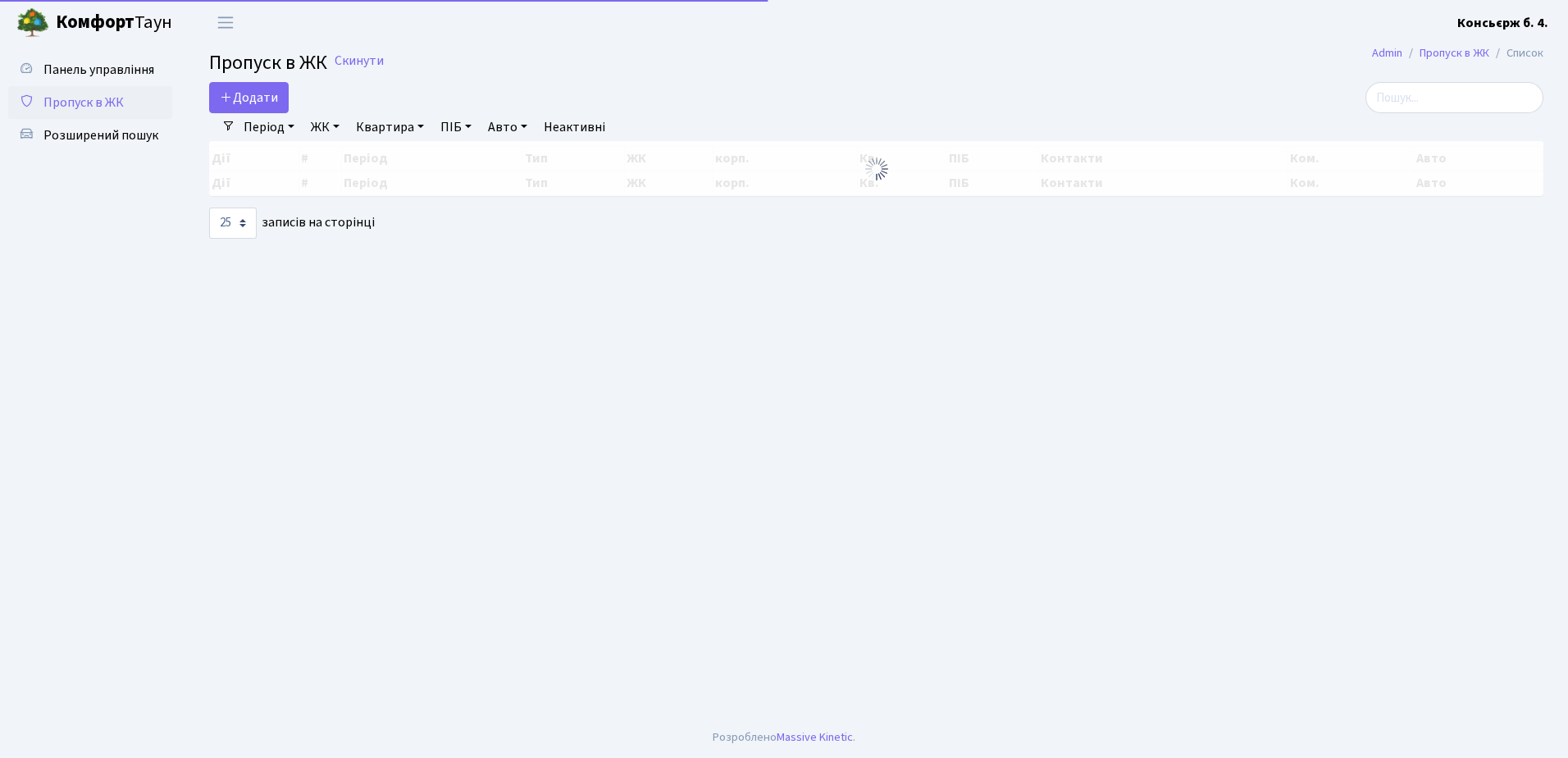
select select "25"
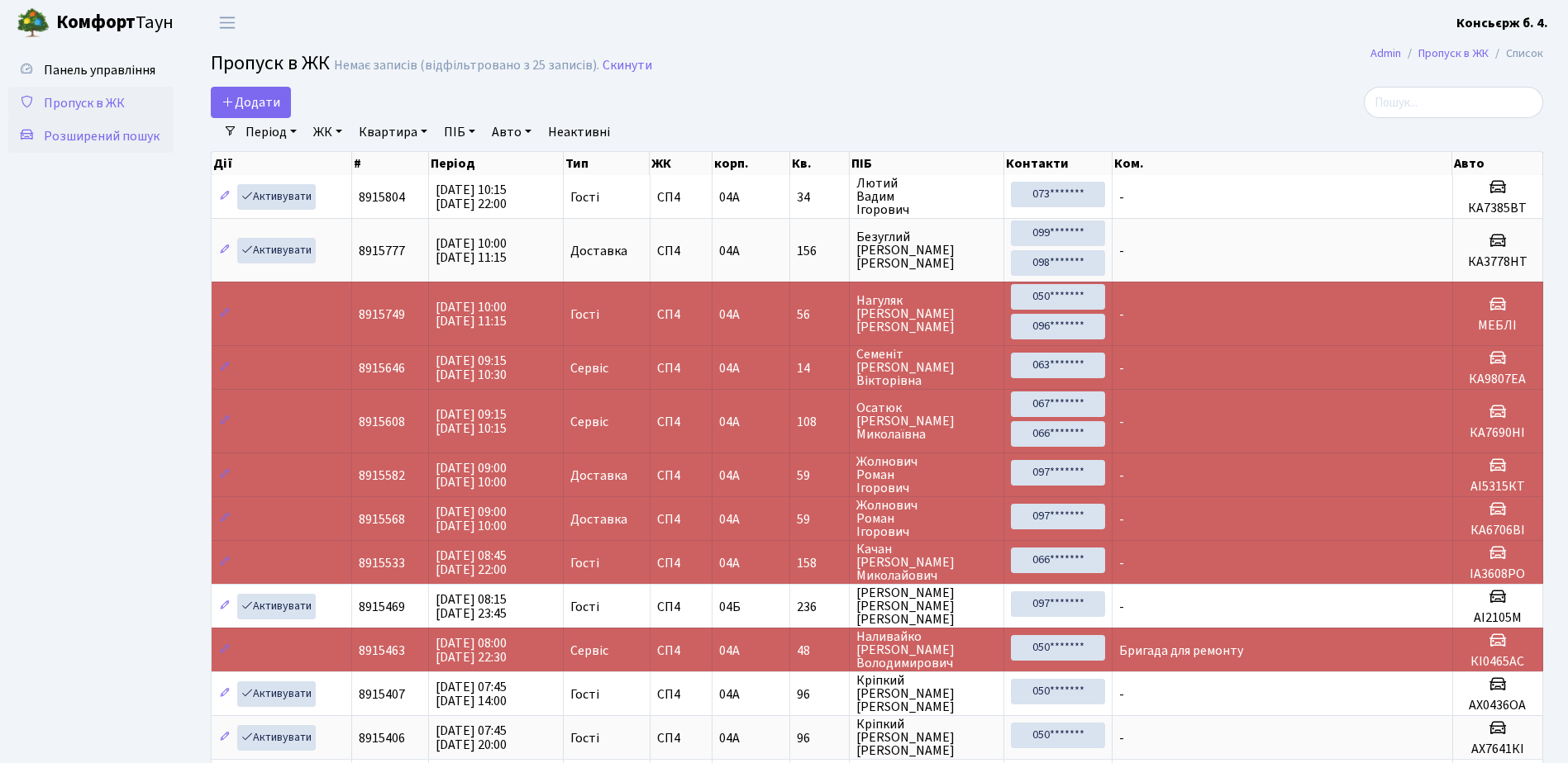
click at [140, 141] on span "Розширений пошук" at bounding box center [102, 137] width 116 height 18
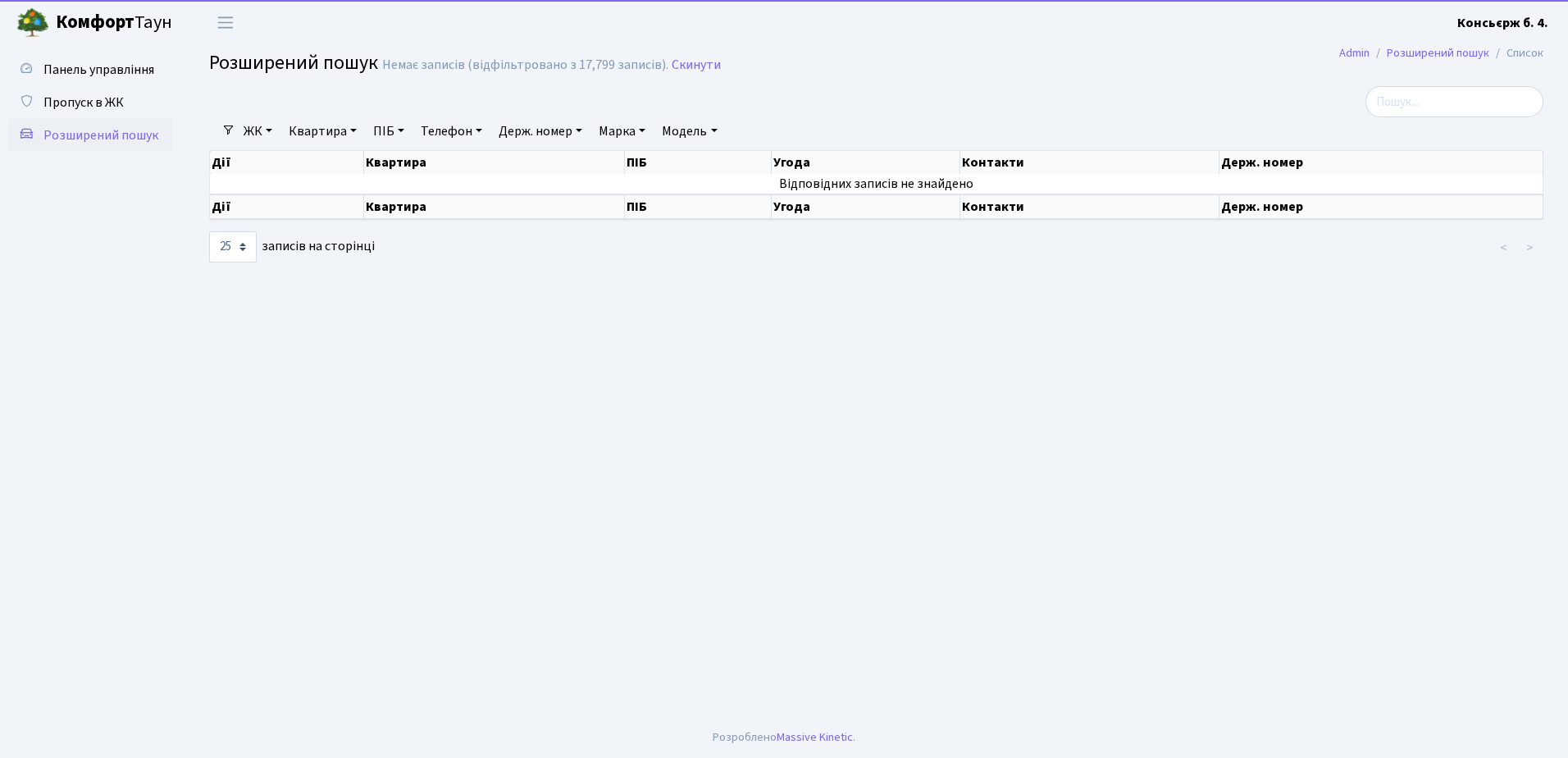
select select "25"
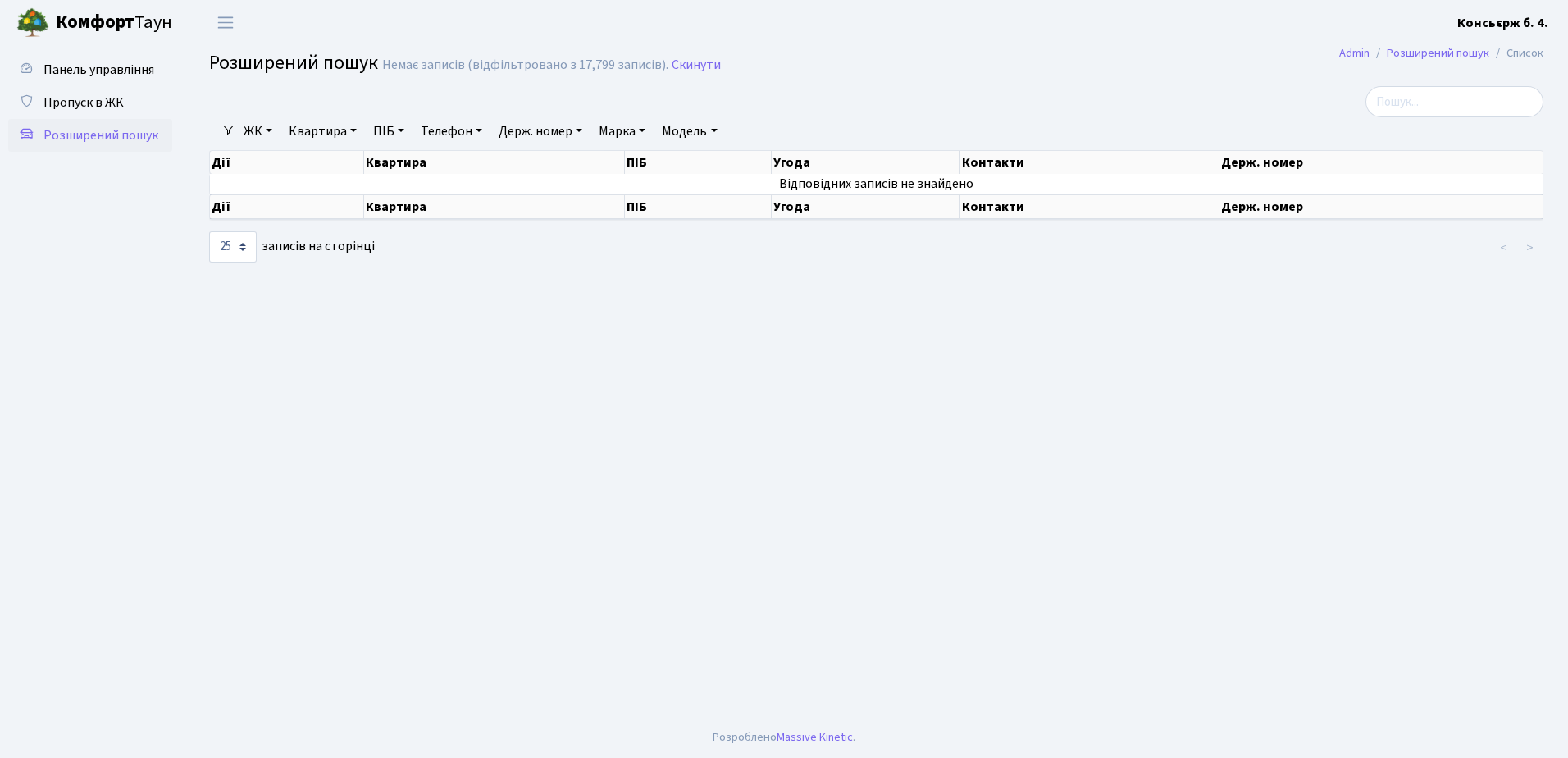
click at [585, 126] on link "Держ. номер" at bounding box center [541, 131] width 97 height 28
type input "7888"
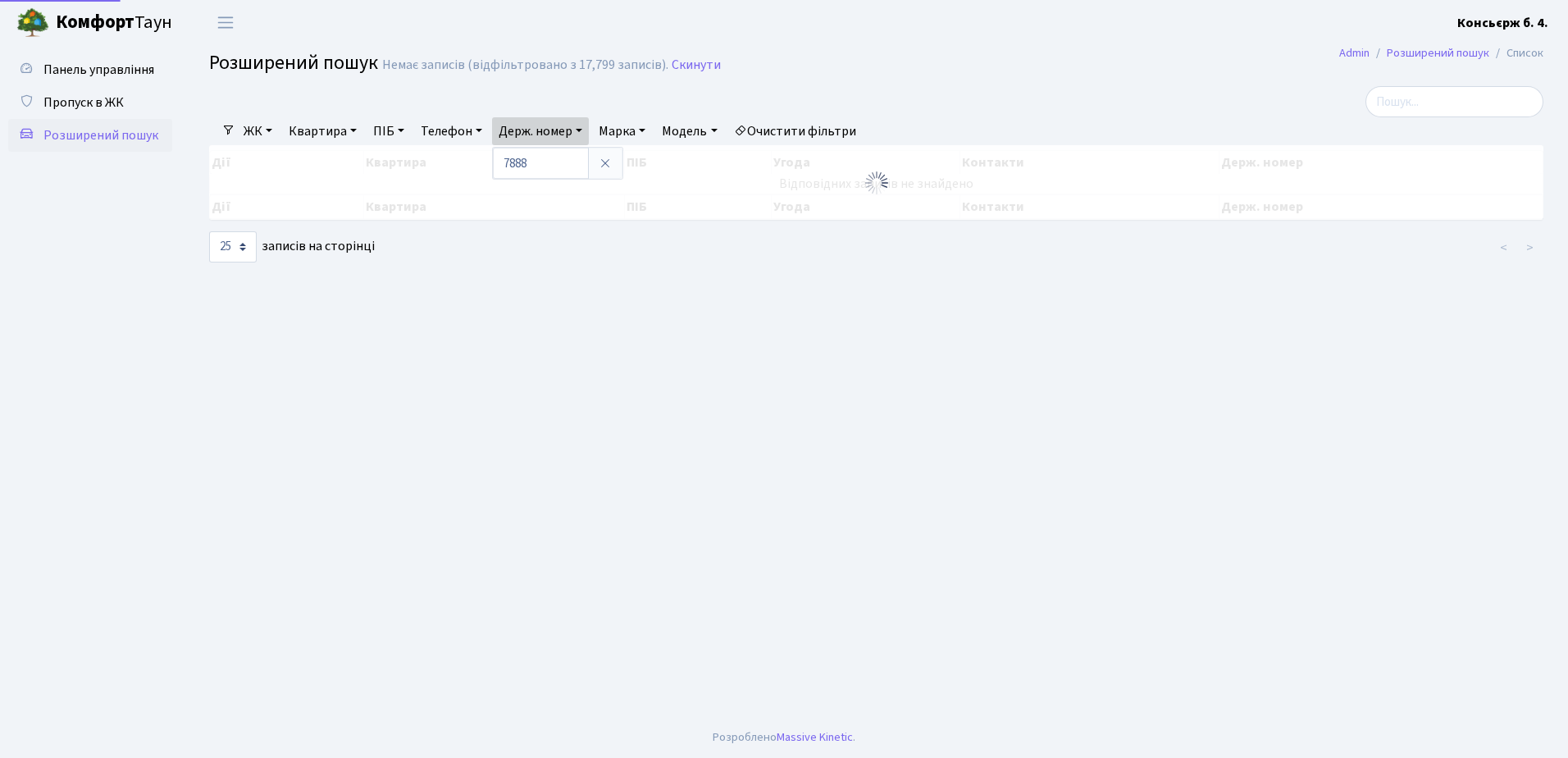
click at [536, 462] on main "Admin Розширений пошук Список Розширений пошук Немає записів (відфільтровано з …" at bounding box center [876, 380] width 1384 height 672
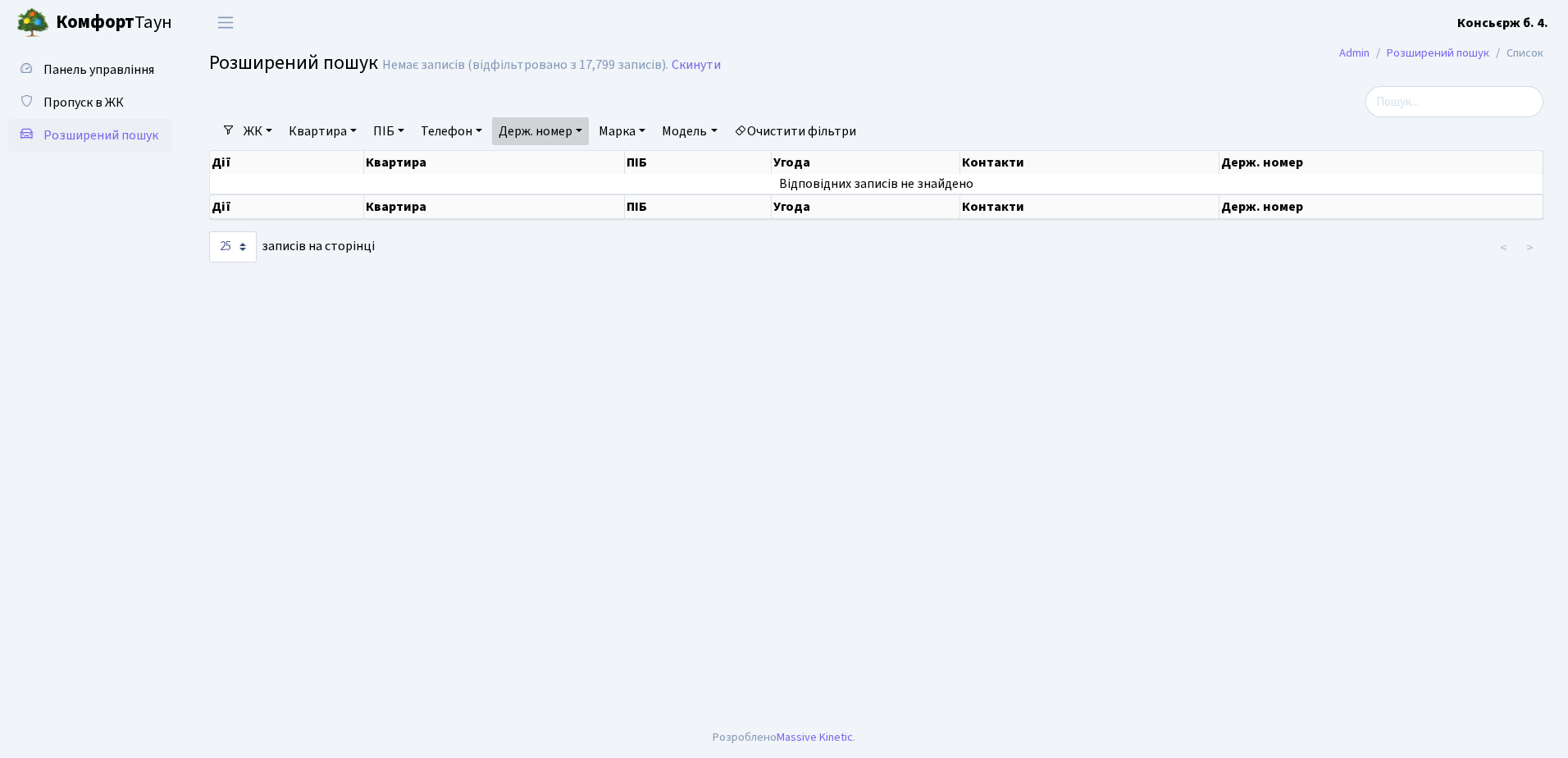
click at [648, 130] on link "Марка" at bounding box center [623, 131] width 60 height 28
click at [98, 94] on span "Пропуск в ЖК" at bounding box center [84, 103] width 80 height 18
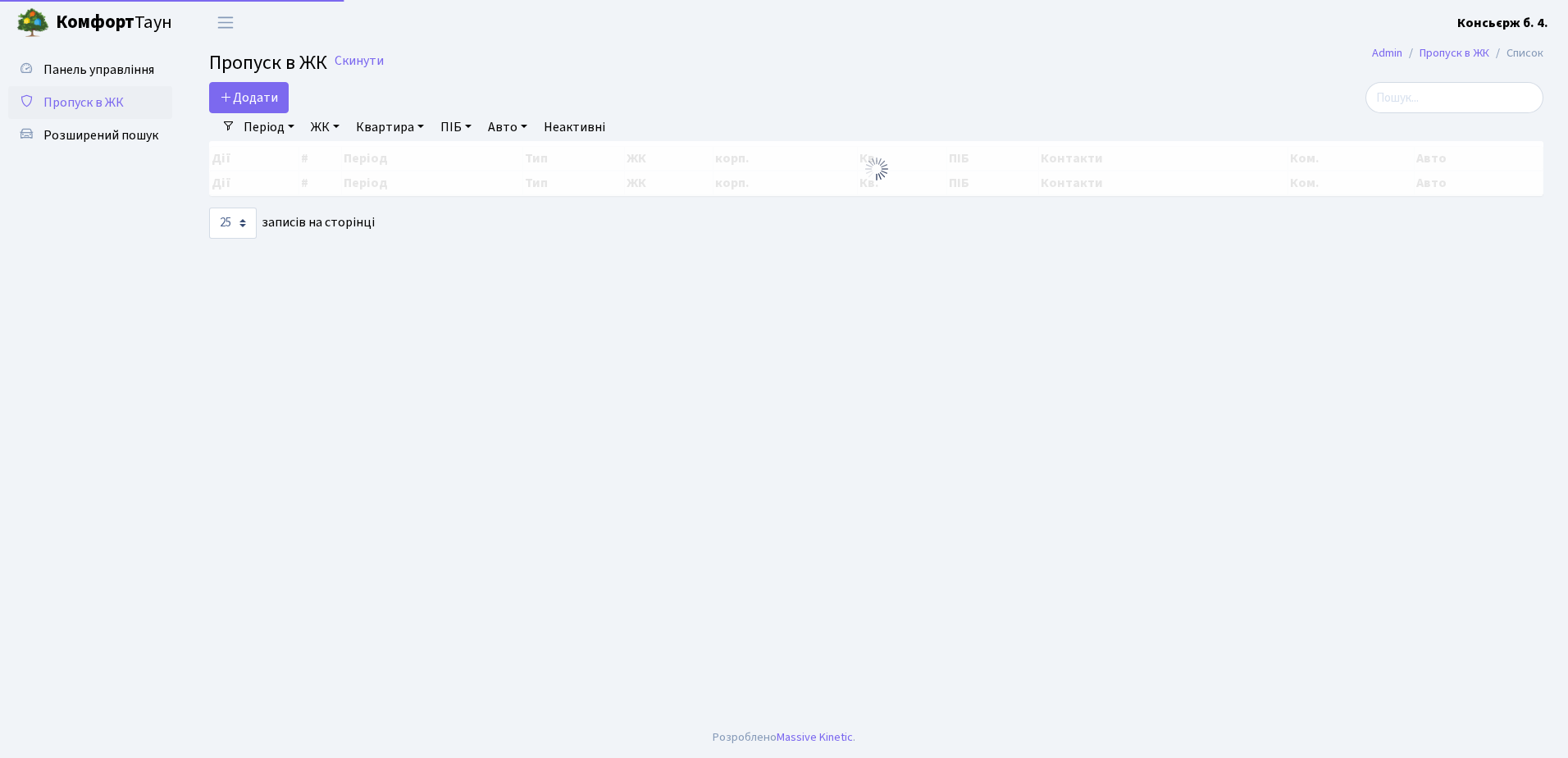
select select "25"
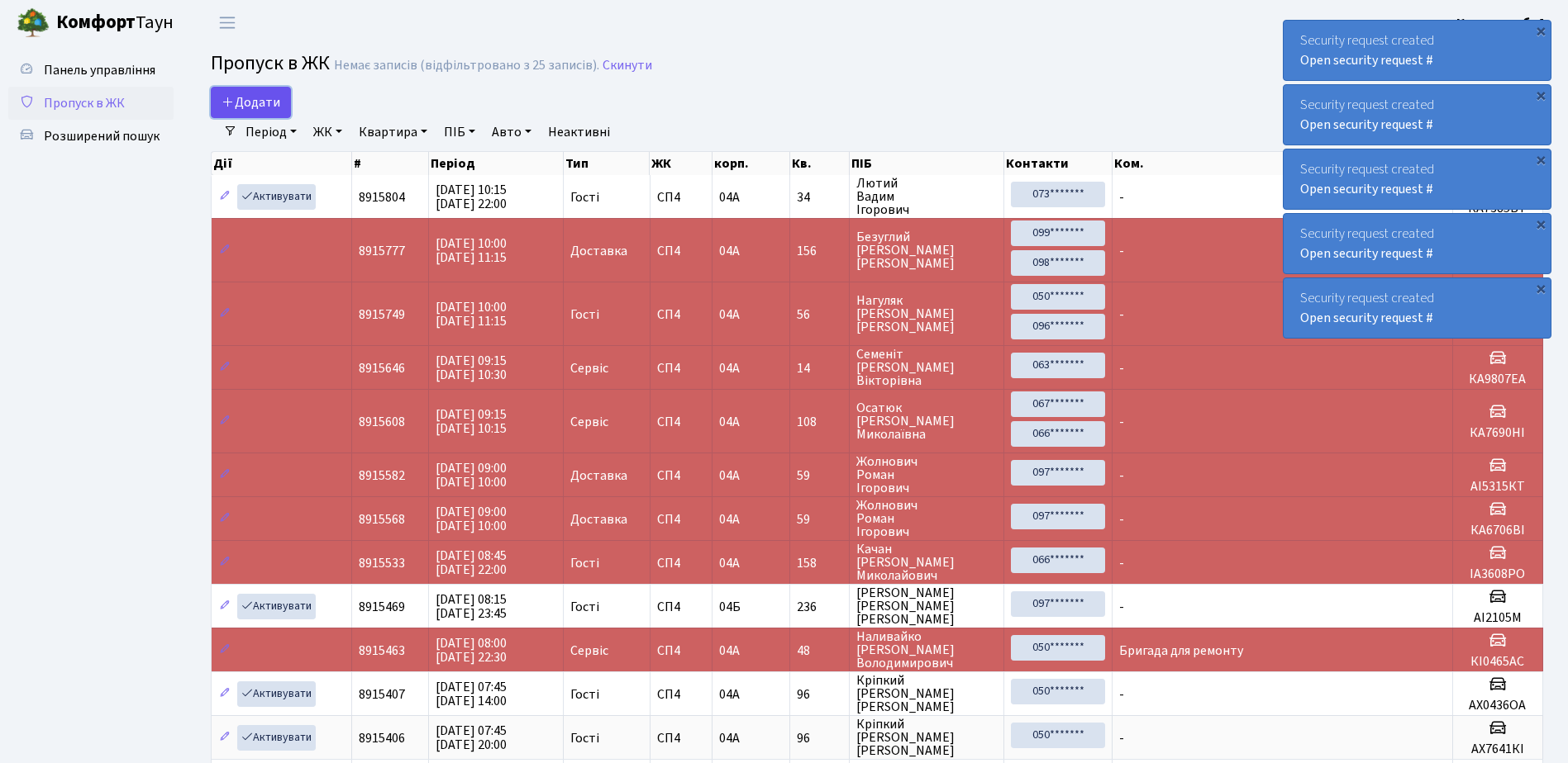
click at [249, 100] on span "Додати" at bounding box center [251, 103] width 59 height 18
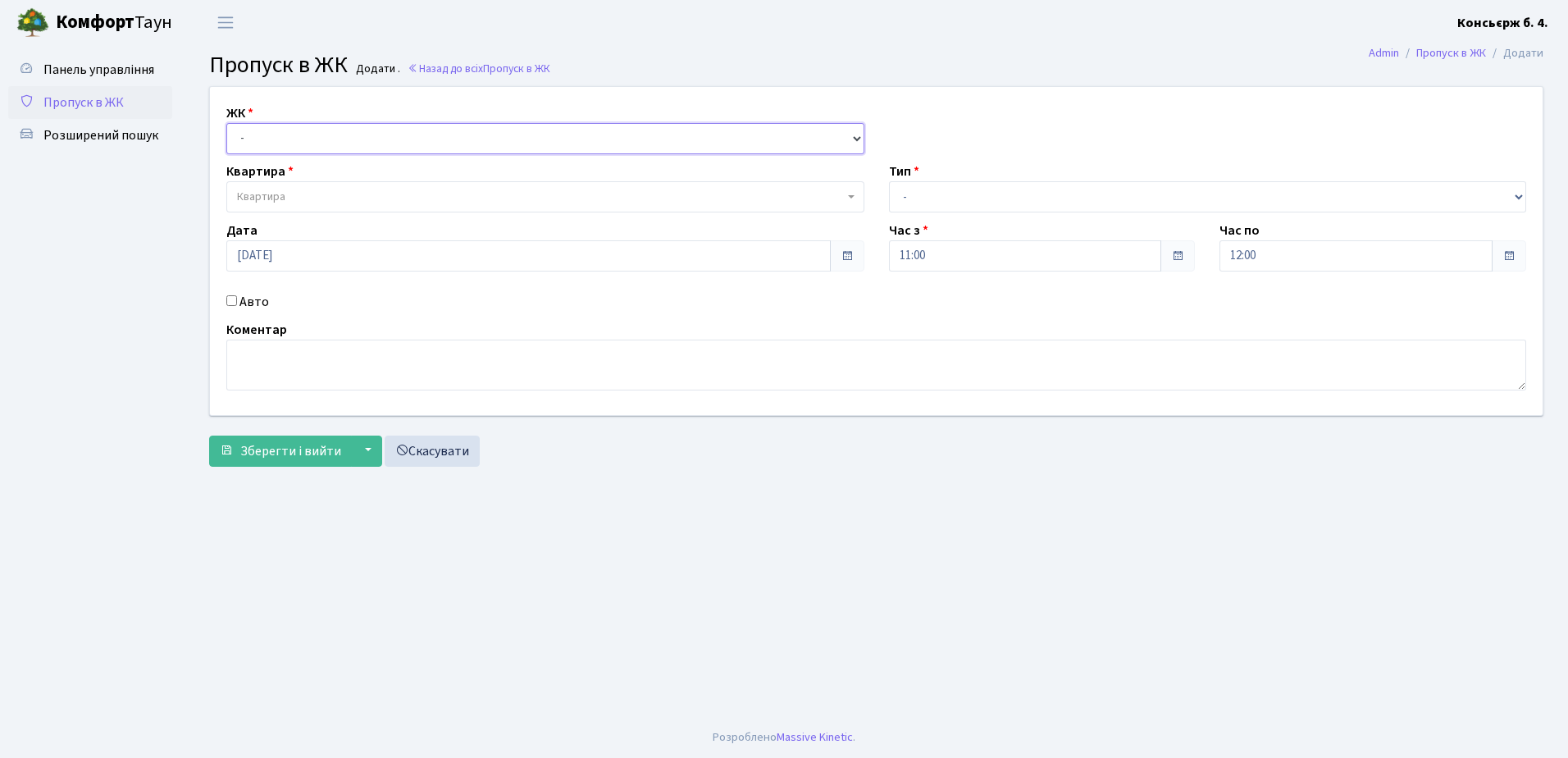
drag, startPoint x: 262, startPoint y: 125, endPoint x: 264, endPoint y: 133, distance: 8.2
click at [263, 125] on select "- СП4, Столичне шосе, 5" at bounding box center [545, 139] width 638 height 31
select select "325"
click at [226, 123] on select "- СП4, Столичне шосе, 5" at bounding box center [545, 139] width 638 height 31
select select
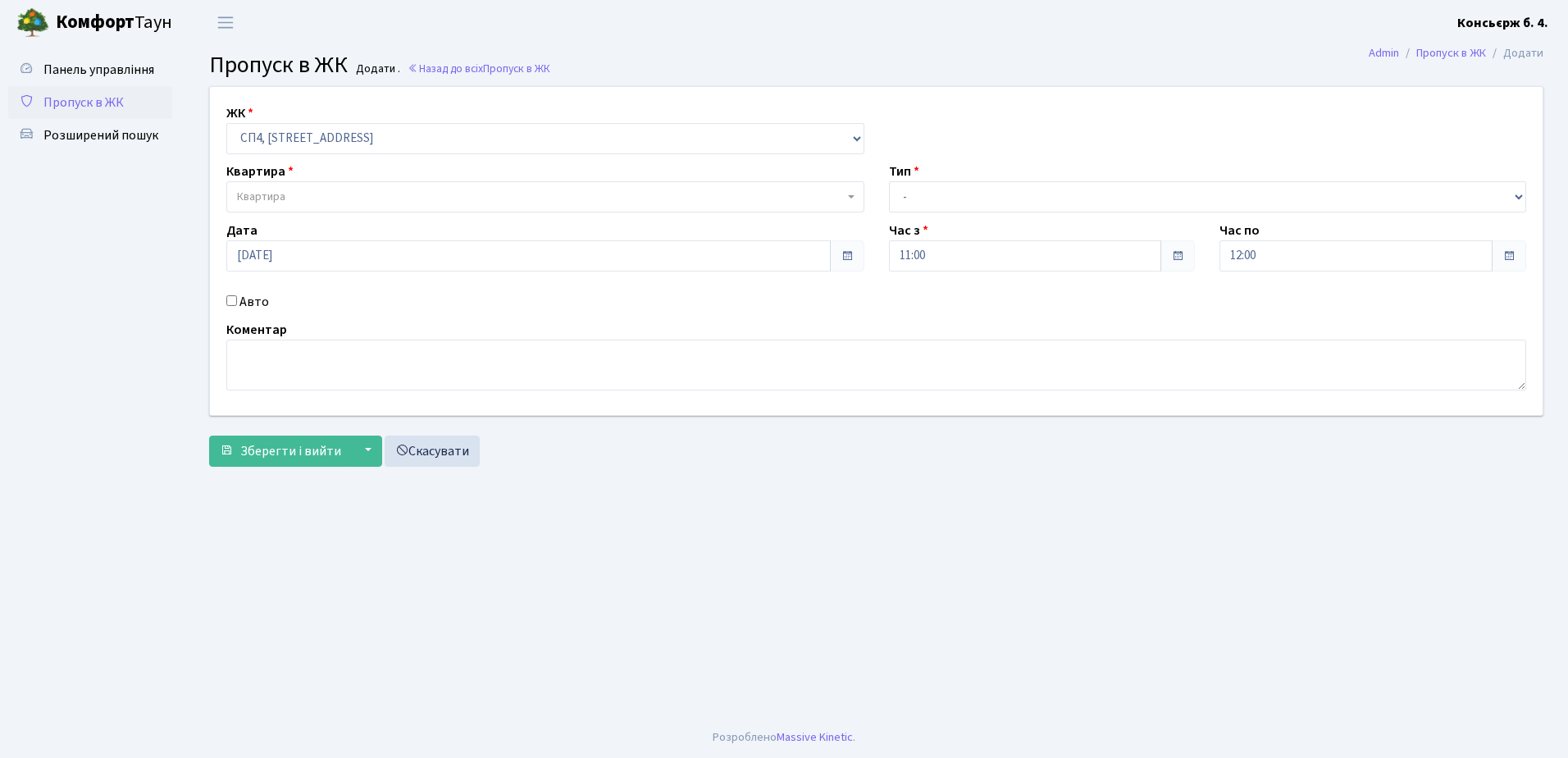
click at [282, 196] on span "Квартира" at bounding box center [261, 197] width 48 height 16
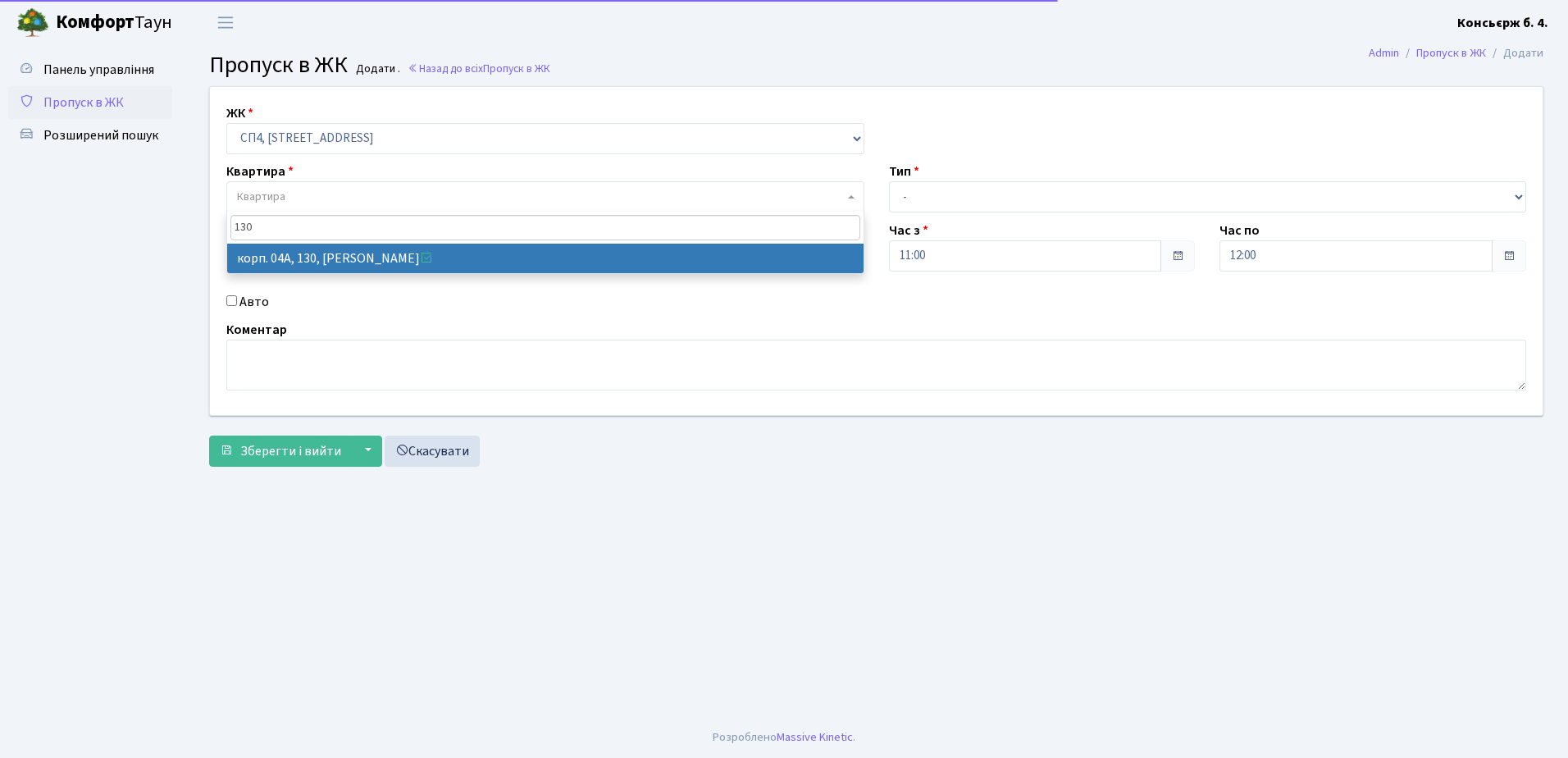
type input "130"
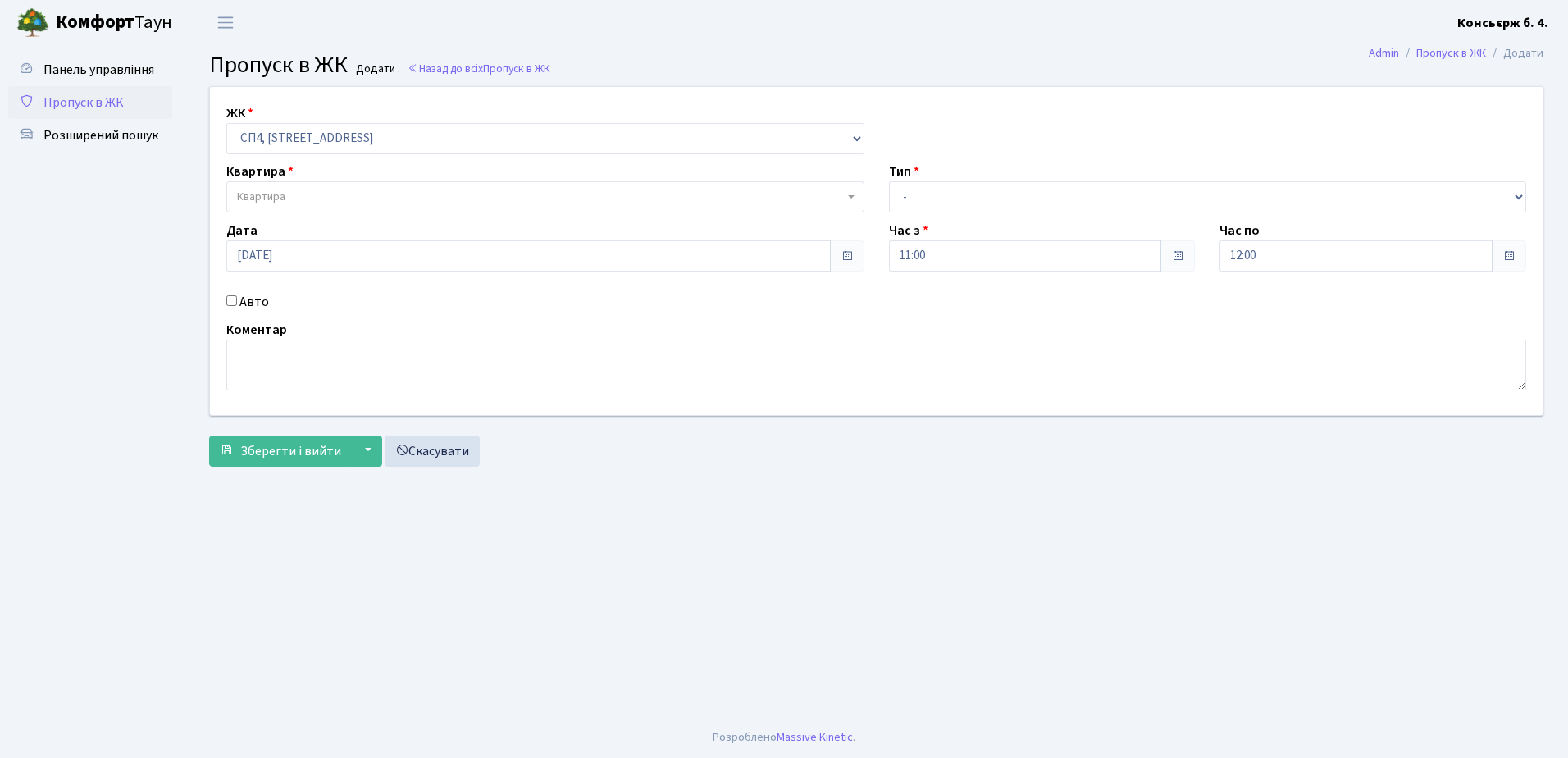
drag, startPoint x: 360, startPoint y: 200, endPoint x: 167, endPoint y: 544, distance: 394.4
click at [167, 544] on ul "Панель управління Пропуск в ЖК Розширений пошук" at bounding box center [90, 380] width 164 height 656
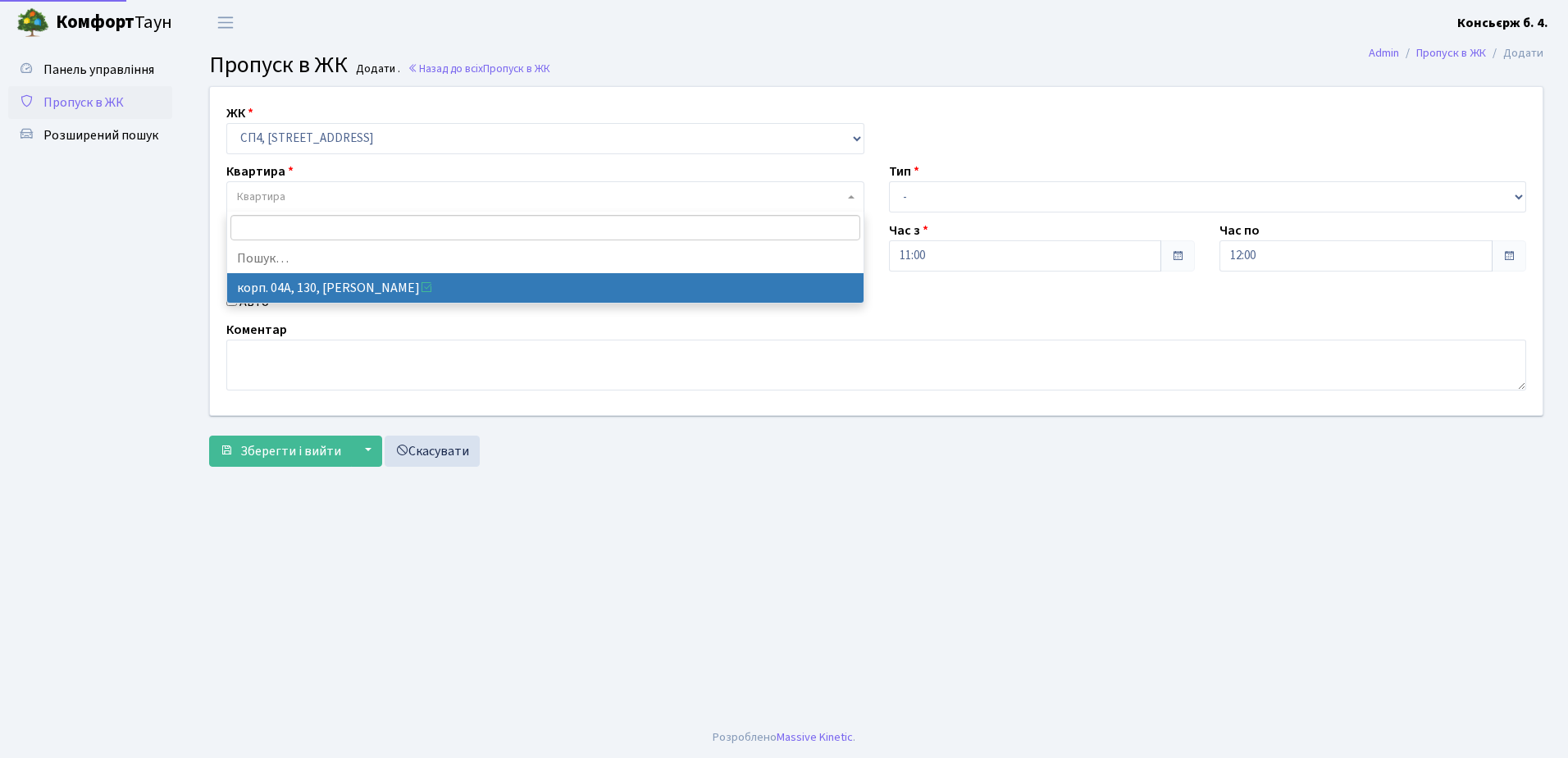
click at [251, 195] on span "Квартира" at bounding box center [261, 197] width 48 height 16
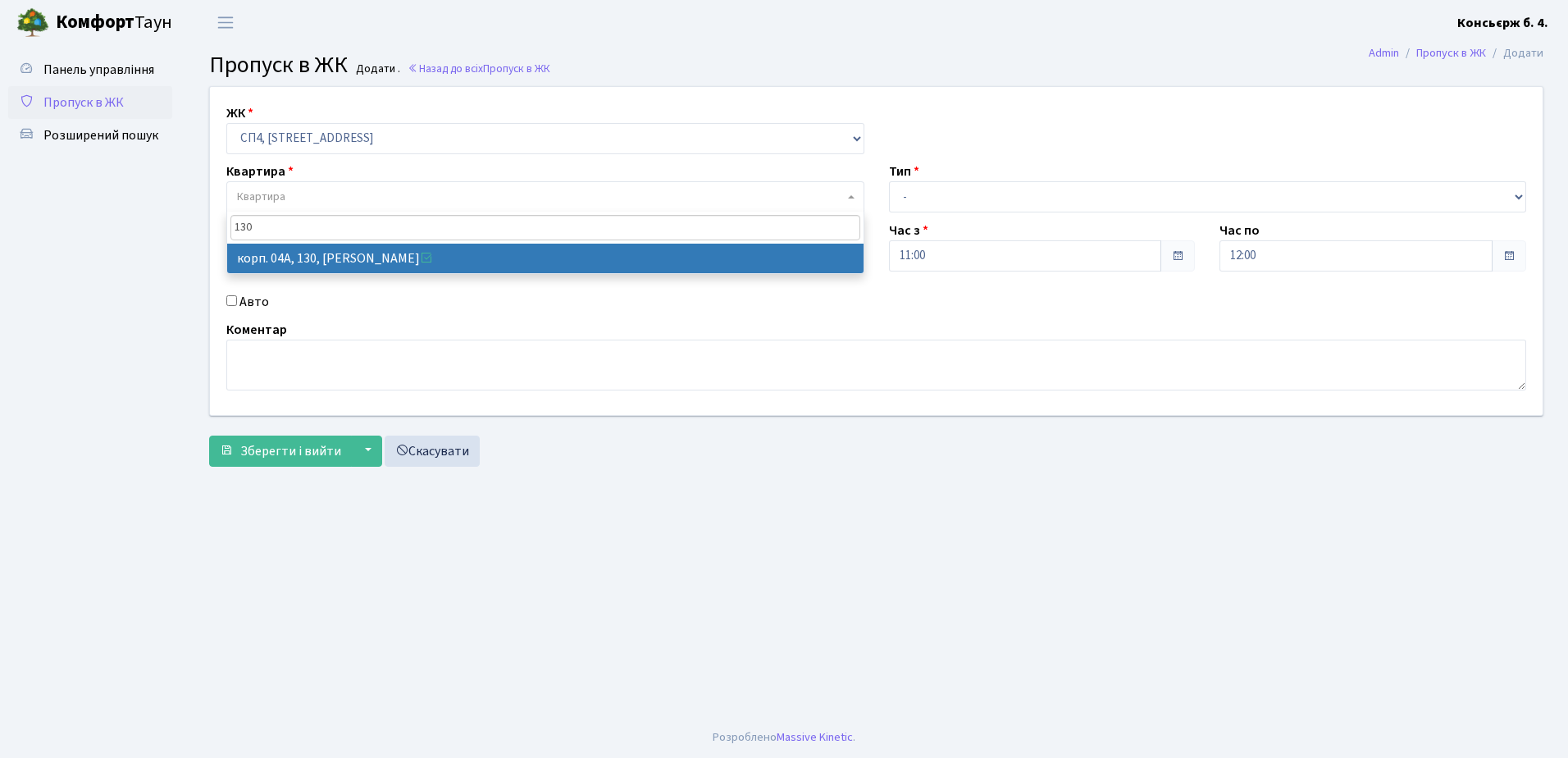
type input "130"
select select "21158"
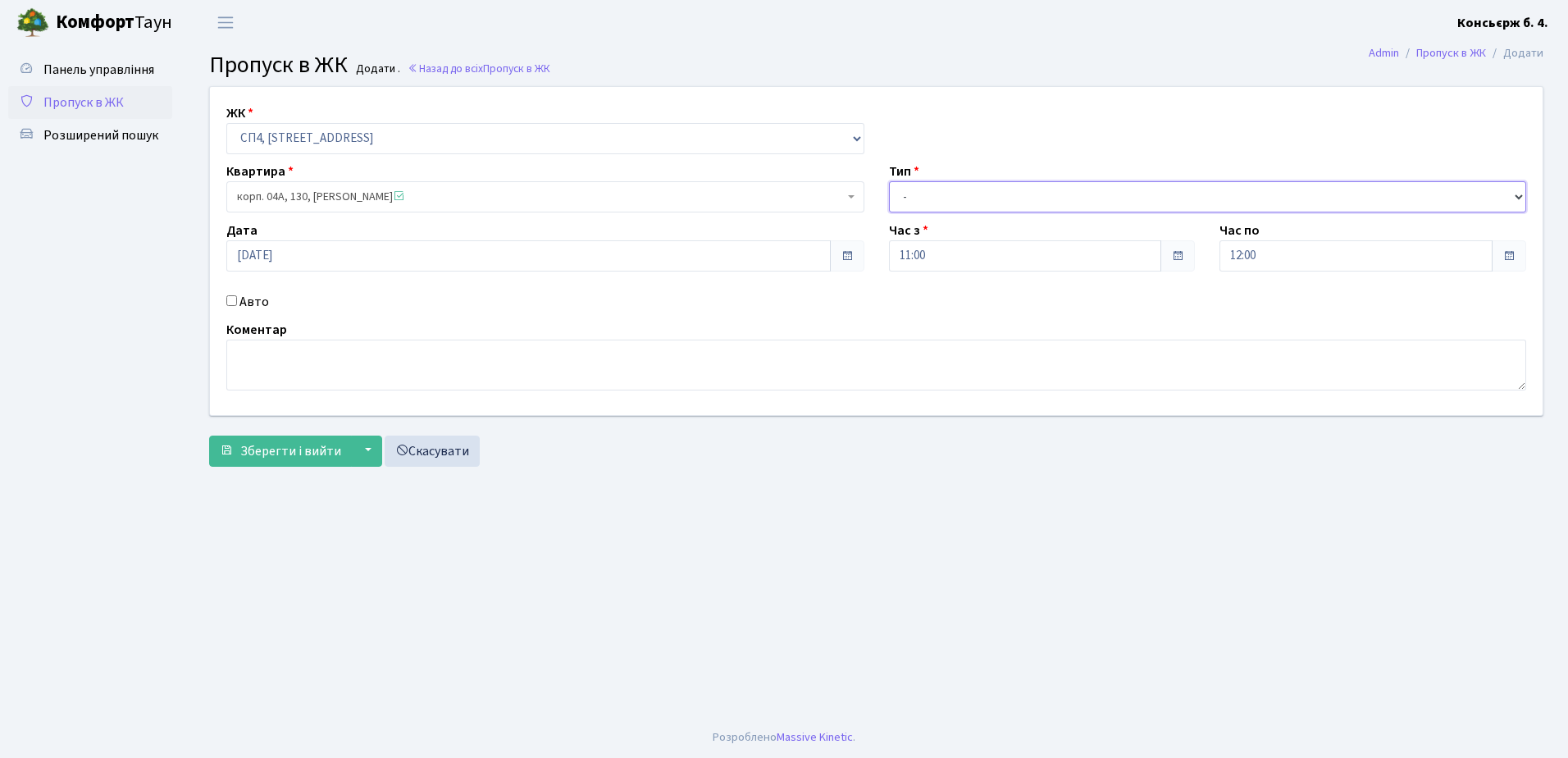
click at [920, 196] on select "- Доставка Таксі Гості Сервіс" at bounding box center [1208, 197] width 638 height 31
select select "1"
click at [889, 182] on select "- Доставка Таксі Гості Сервіс" at bounding box center [1208, 197] width 638 height 31
click at [232, 298] on input "Авто" at bounding box center [232, 301] width 11 height 11
checkbox input "true"
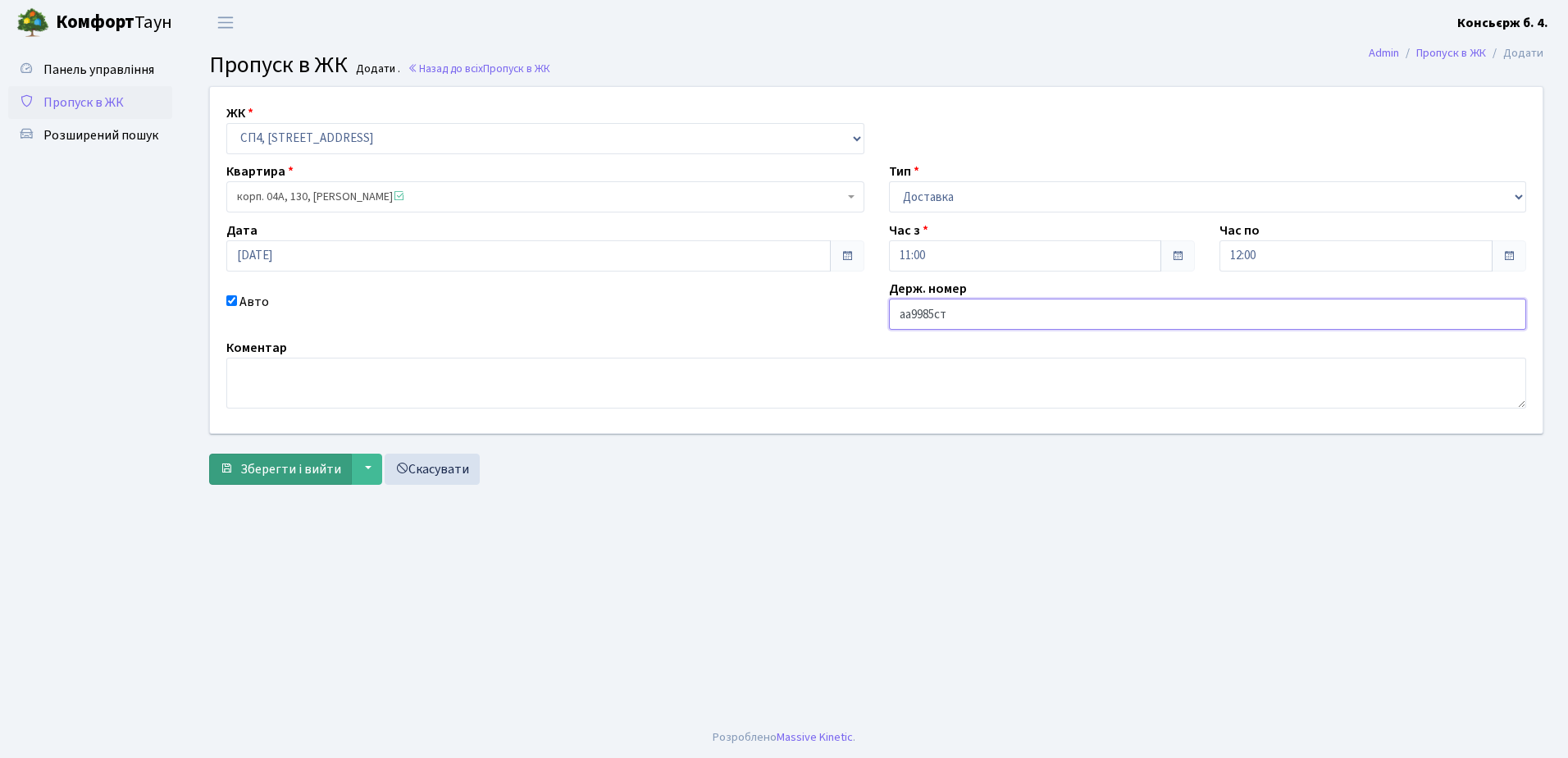
type input "аа9985ст"
click at [276, 467] on span "Зберегти і вийти" at bounding box center [291, 470] width 101 height 18
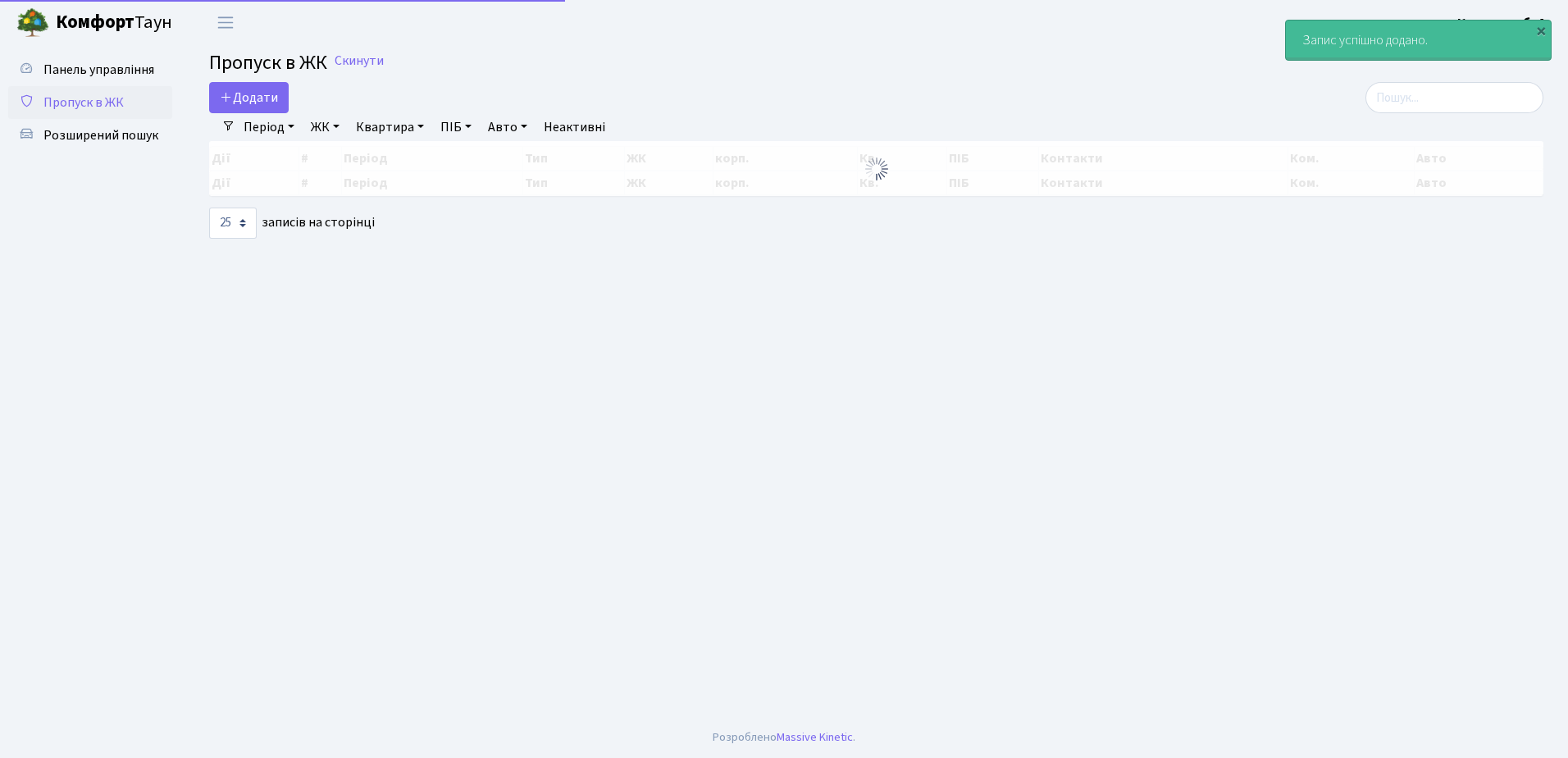
select select "25"
